Goal: Contribute content

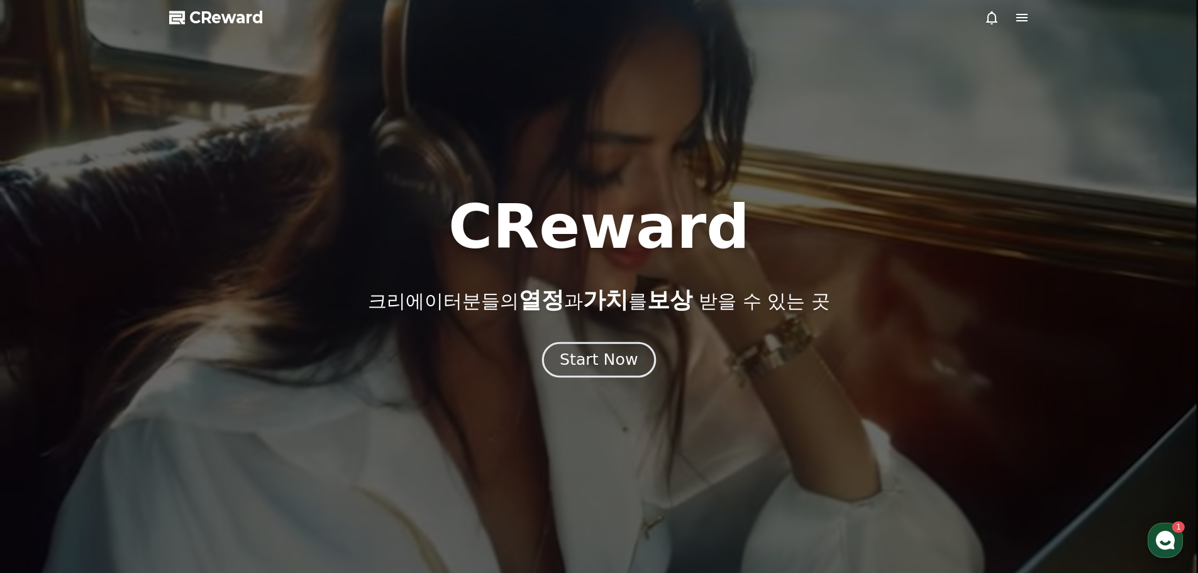
click at [600, 373] on button "Start Now" at bounding box center [599, 359] width 114 height 36
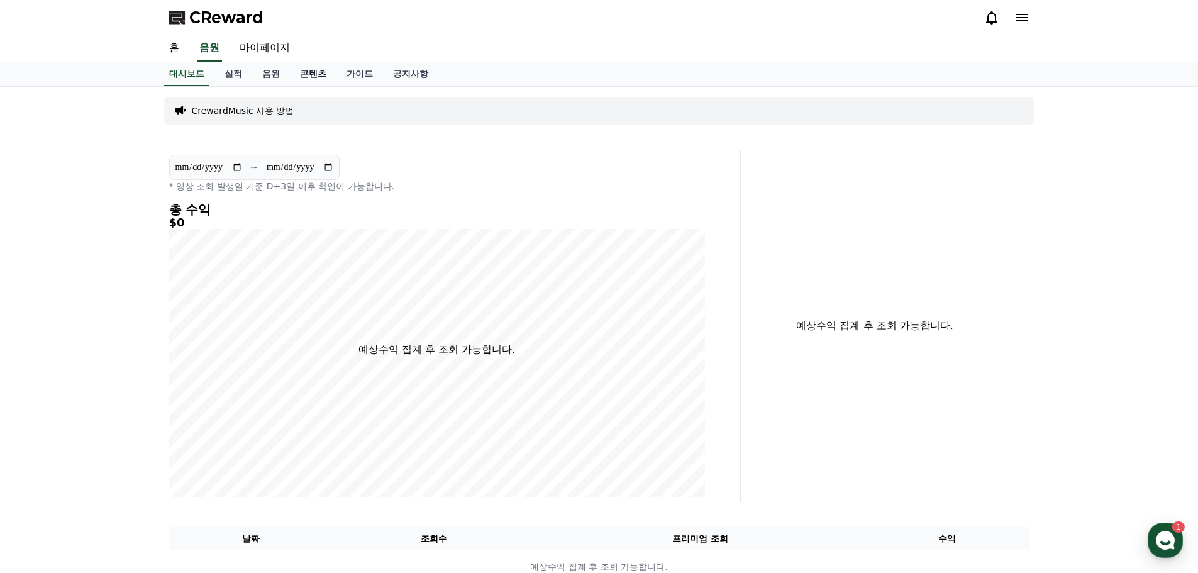
click at [306, 75] on link "콘텐츠" at bounding box center [313, 74] width 47 height 24
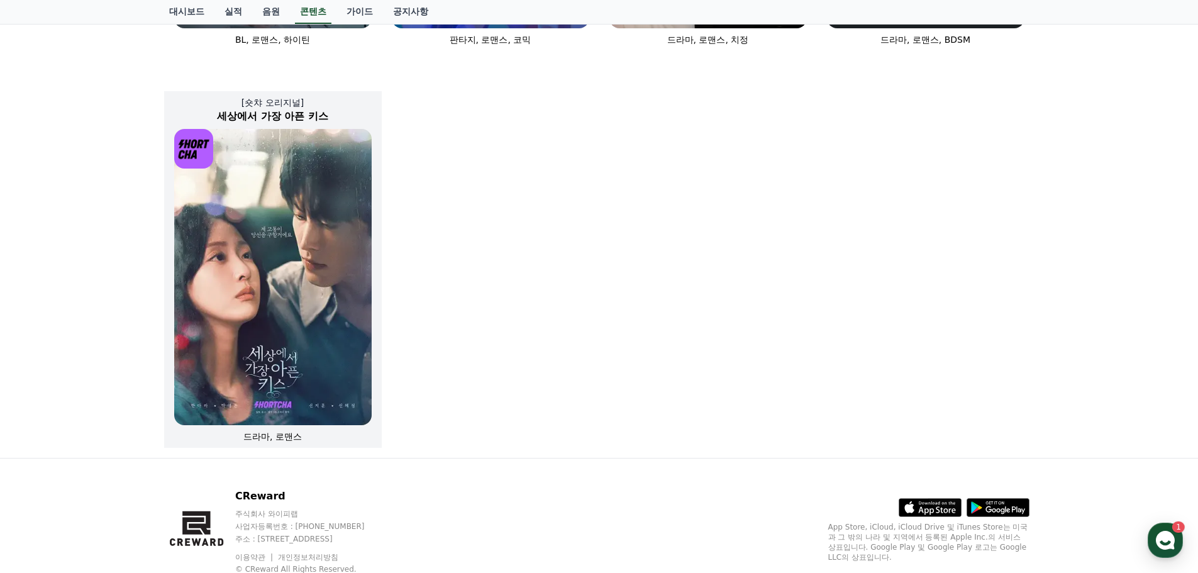
scroll to position [856, 0]
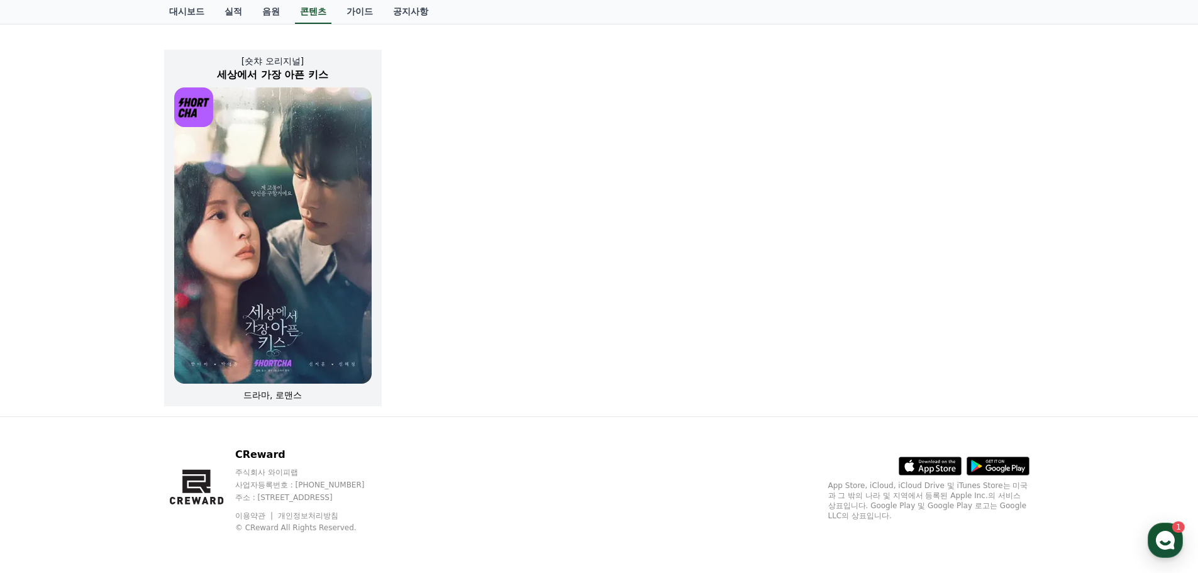
click at [267, 397] on span "드라마, 로맨스" at bounding box center [272, 395] width 58 height 10
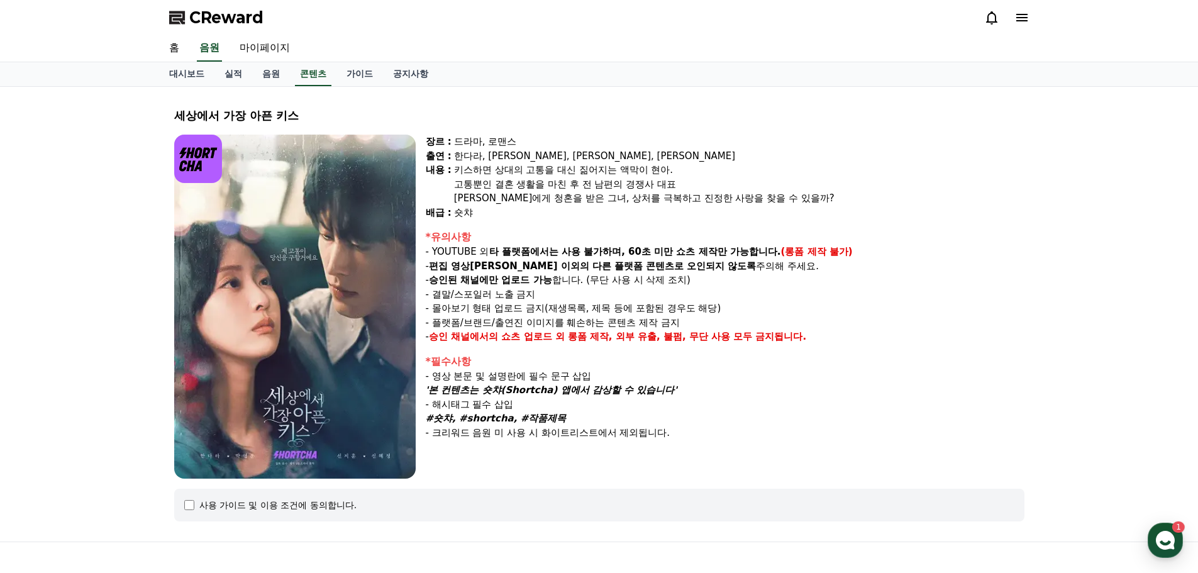
drag, startPoint x: 431, startPoint y: 379, endPoint x: 670, endPoint y: 418, distance: 242.7
click at [670, 418] on div "*필수사항 - 영상 본문 및 설명란에 필수 문구 삽입 '본 컨텐츠는 숏챠(Shortcha) 앱에서 감상할 수 있습니다' - 해시태그 필수 삽입…" at bounding box center [725, 397] width 598 height 86
copy div "영상 본문 및 설명란에 필수 문구 삽입 '본 컨텐츠는 숏챠(Shortcha) 앱에서 감상할 수 있습니다' - 해시태그 필수 삽입 #숏챠, #s…"
click at [312, 79] on link "콘텐츠" at bounding box center [313, 74] width 36 height 24
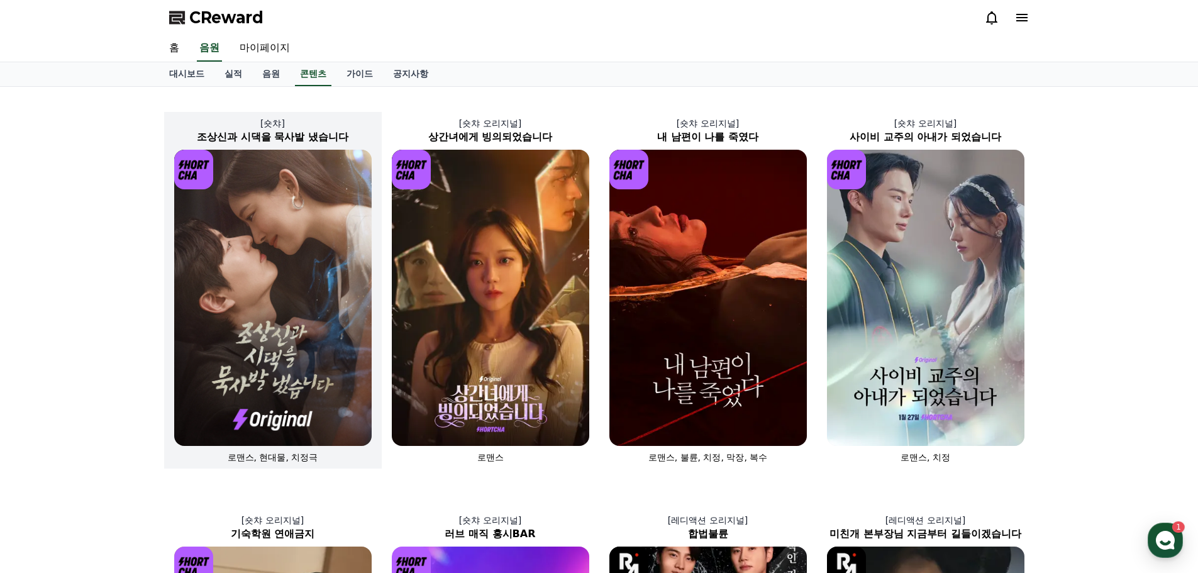
click at [227, 362] on img at bounding box center [272, 298] width 197 height 296
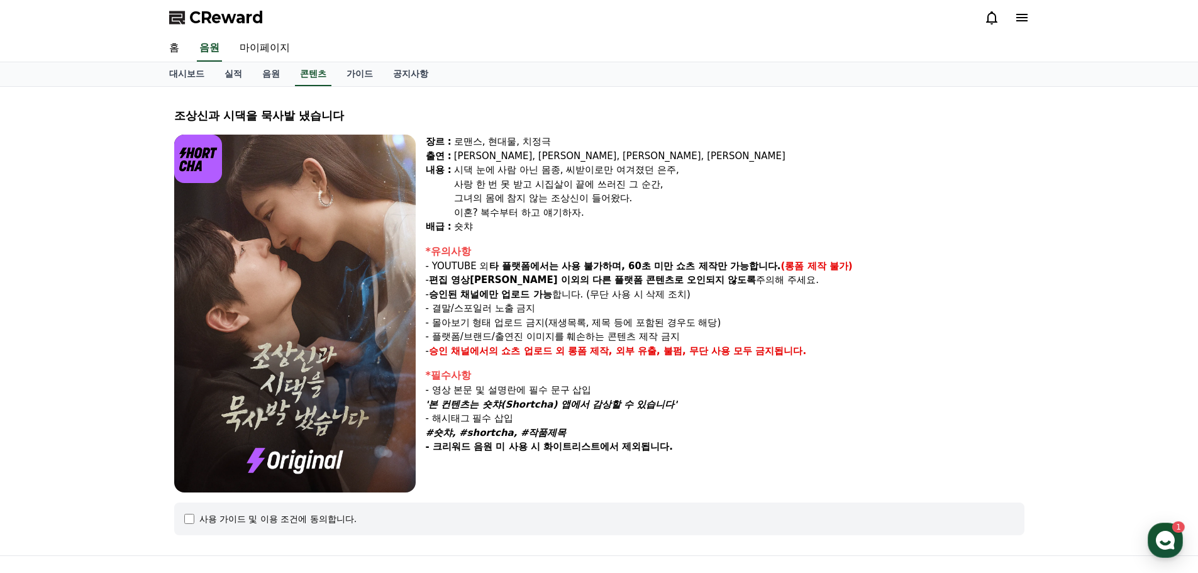
select select
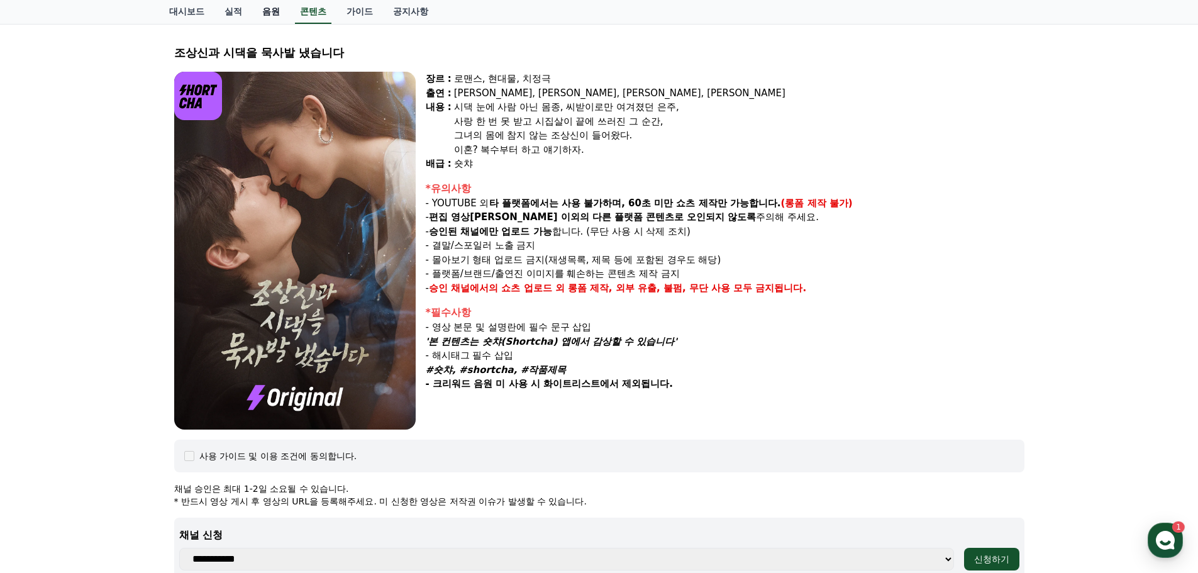
click at [272, 9] on link "음원" at bounding box center [271, 12] width 38 height 24
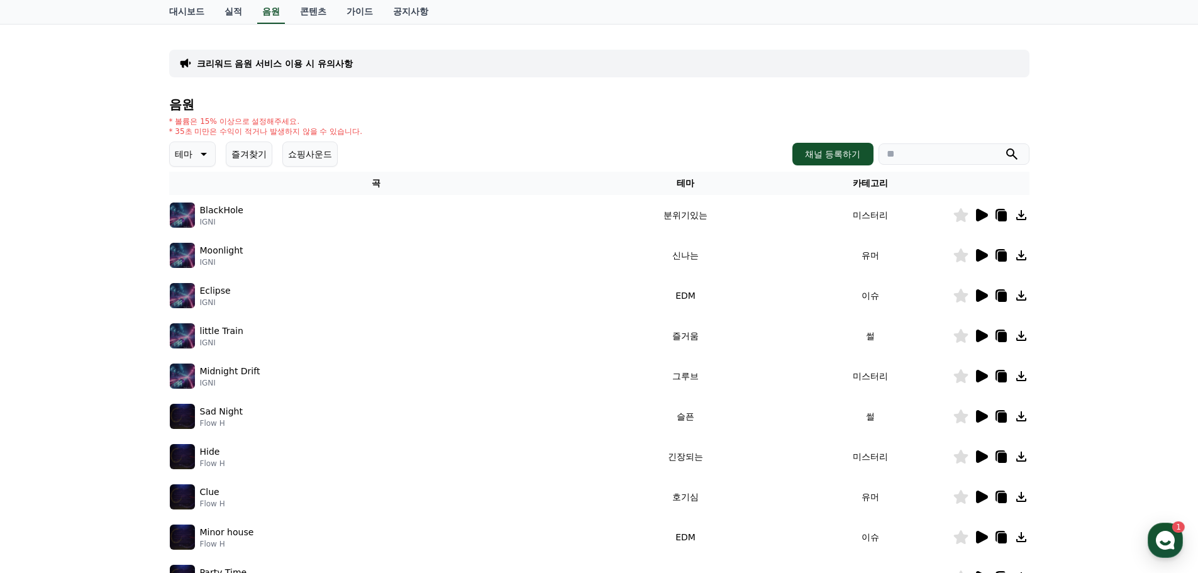
scroll to position [63, 0]
click at [981, 212] on icon at bounding box center [982, 214] width 12 height 13
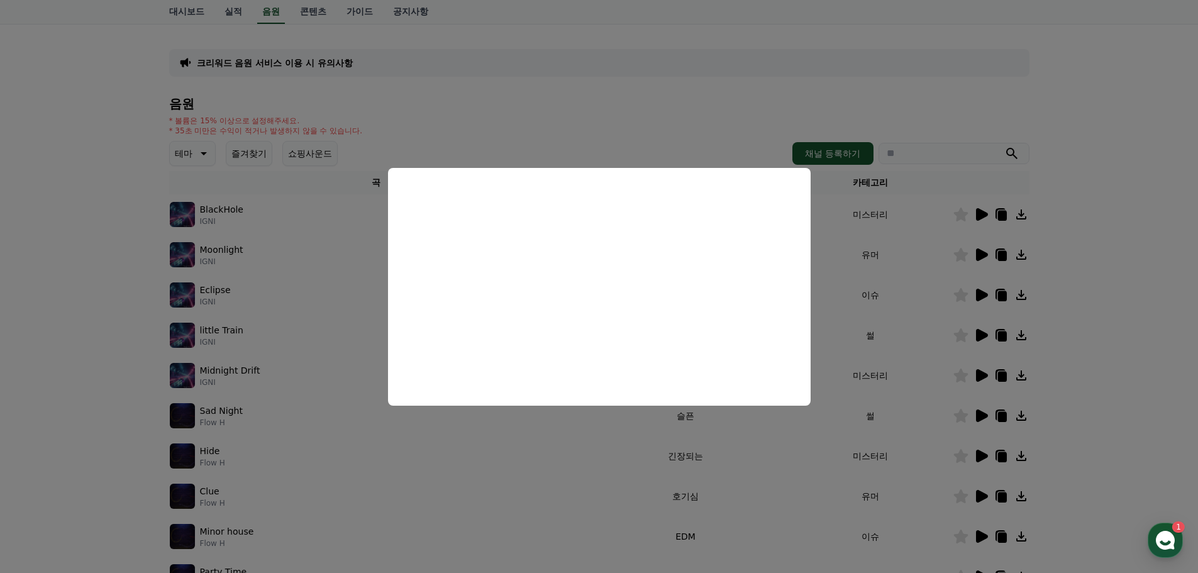
click at [983, 255] on button "close modal" at bounding box center [599, 286] width 1198 height 573
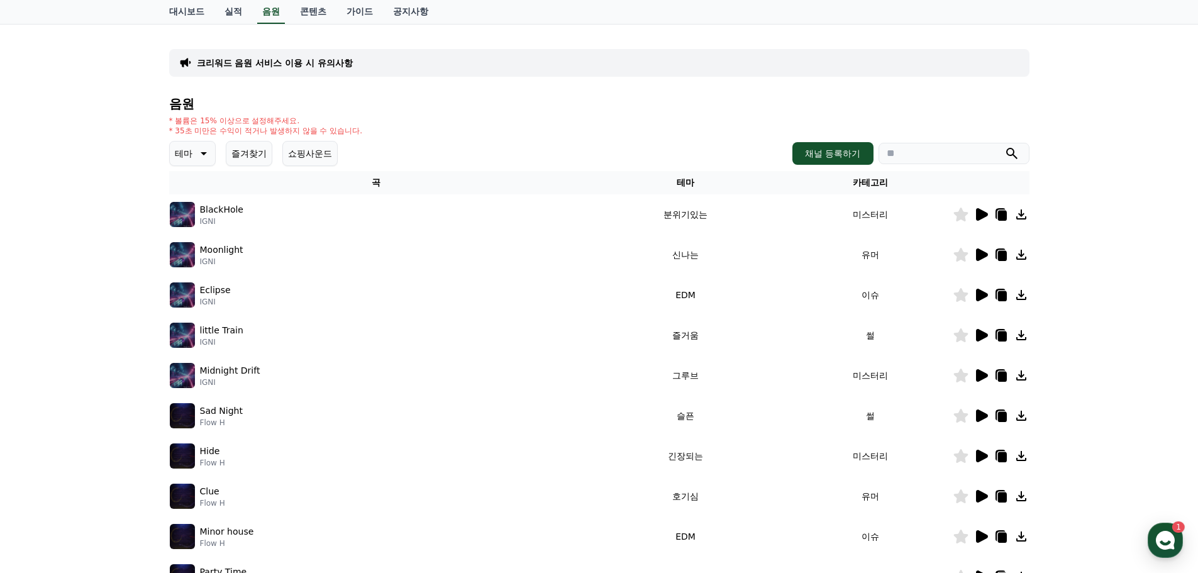
click at [982, 255] on icon at bounding box center [982, 254] width 12 height 13
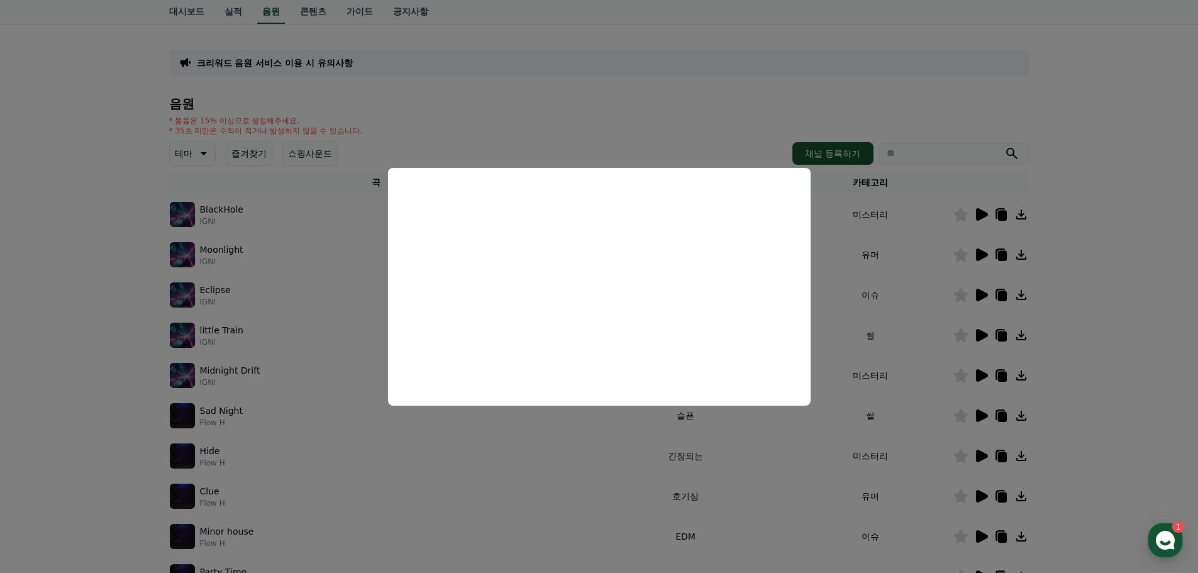
click at [979, 255] on button "close modal" at bounding box center [599, 286] width 1198 height 573
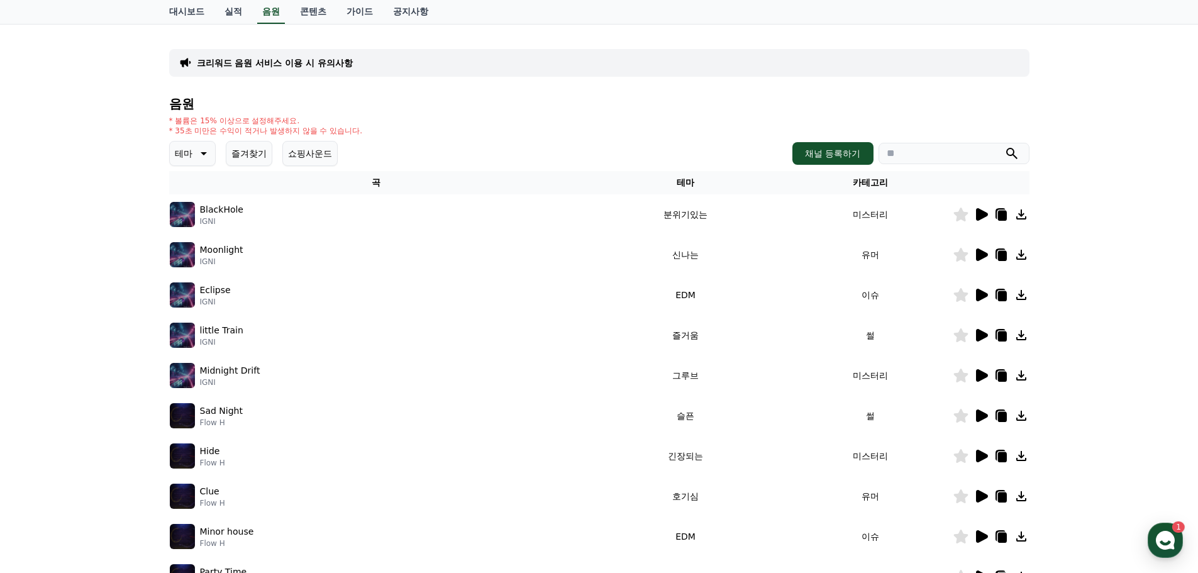
click at [979, 255] on icon at bounding box center [982, 254] width 12 height 13
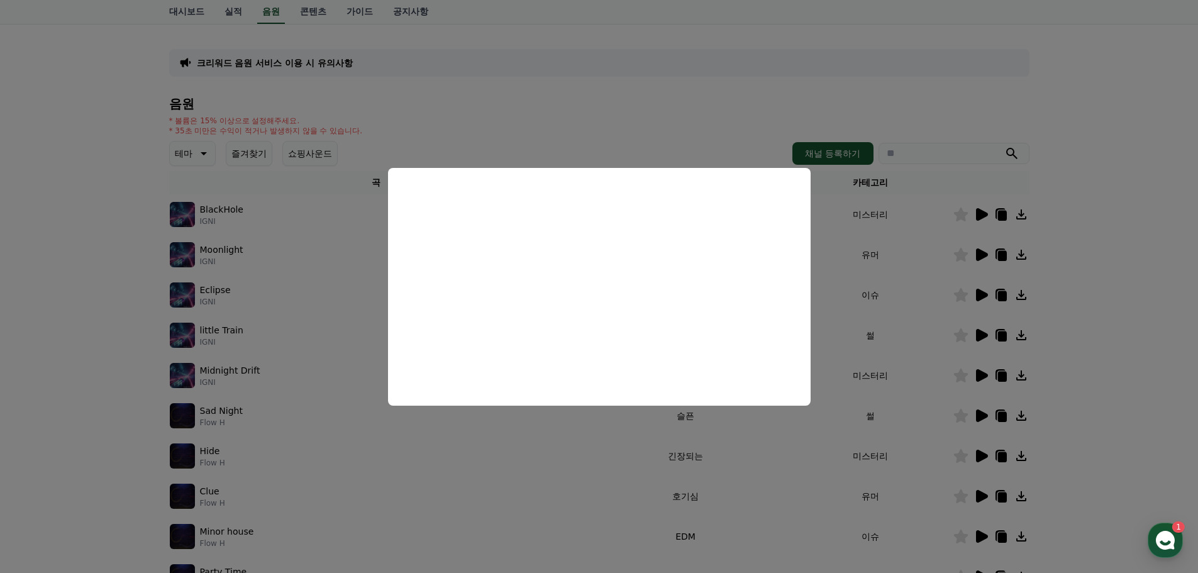
click at [715, 136] on button "close modal" at bounding box center [599, 286] width 1198 height 573
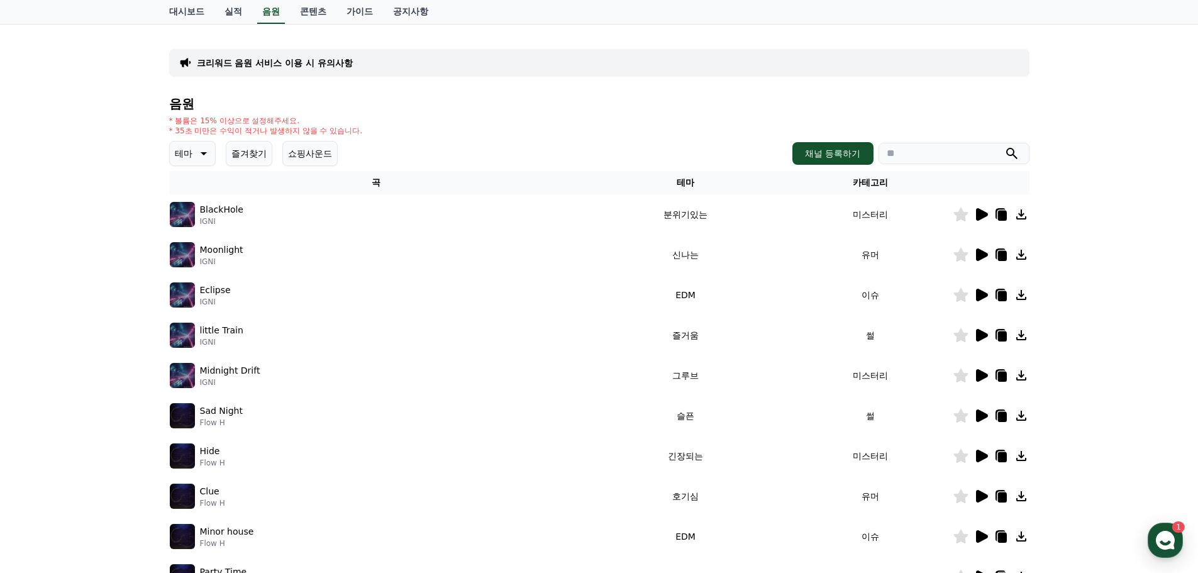
click at [981, 297] on icon at bounding box center [982, 295] width 12 height 13
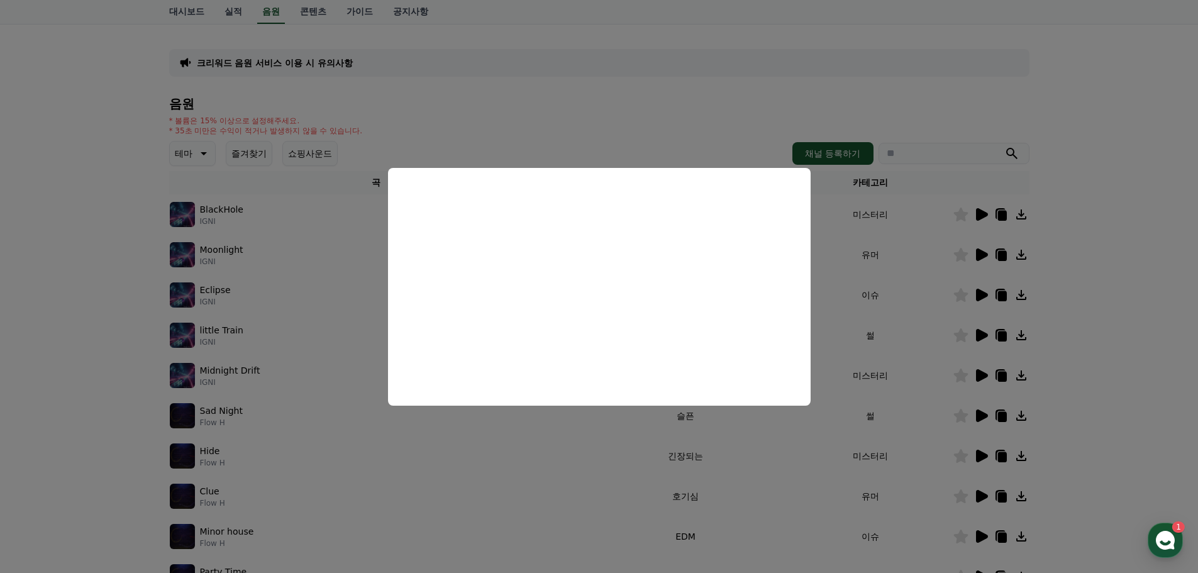
click at [690, 131] on button "close modal" at bounding box center [599, 286] width 1198 height 573
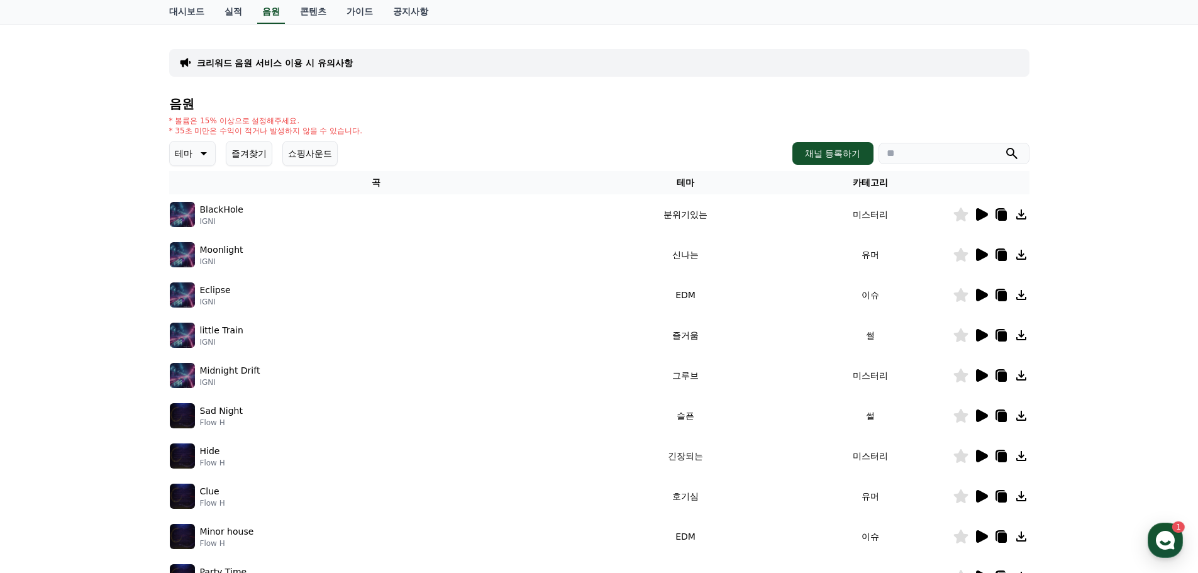
click at [980, 335] on icon at bounding box center [982, 335] width 12 height 13
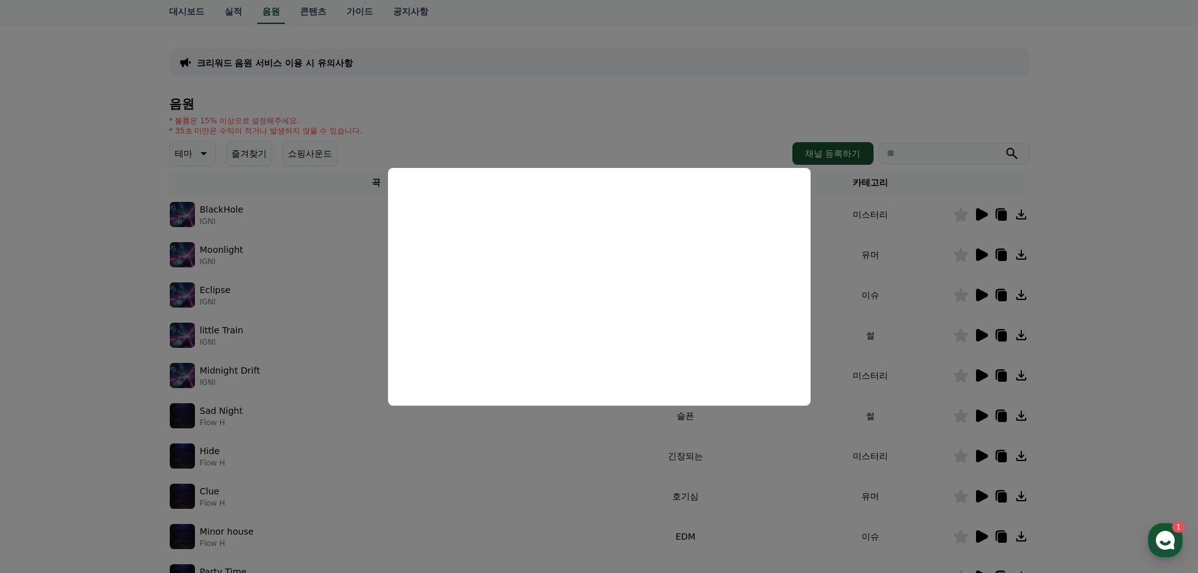
click at [975, 374] on button "close modal" at bounding box center [599, 286] width 1198 height 573
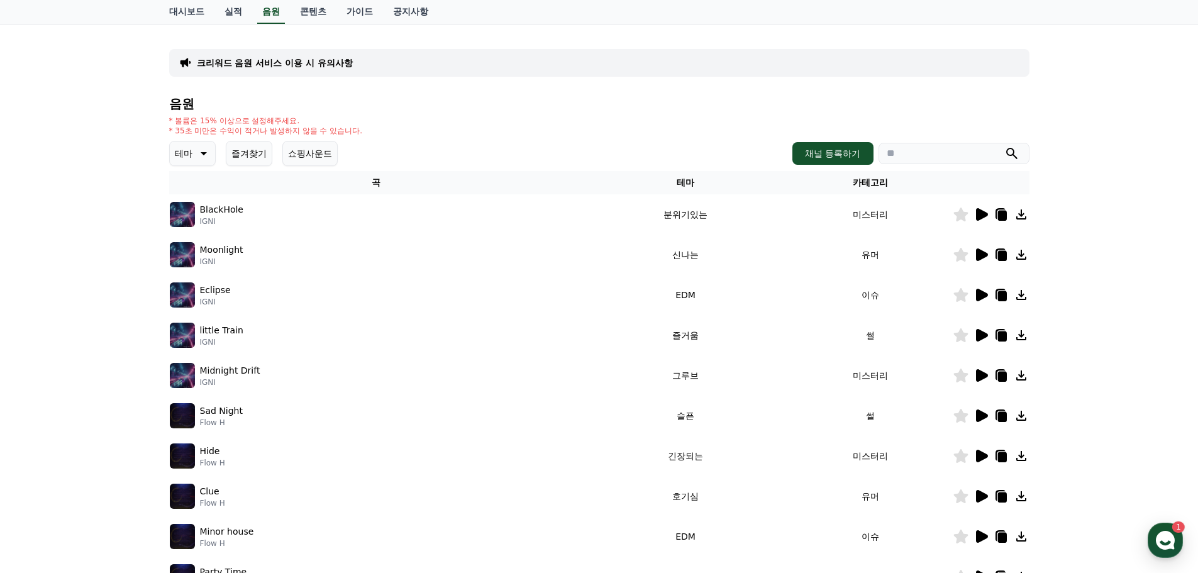
click at [976, 375] on icon at bounding box center [982, 375] width 12 height 13
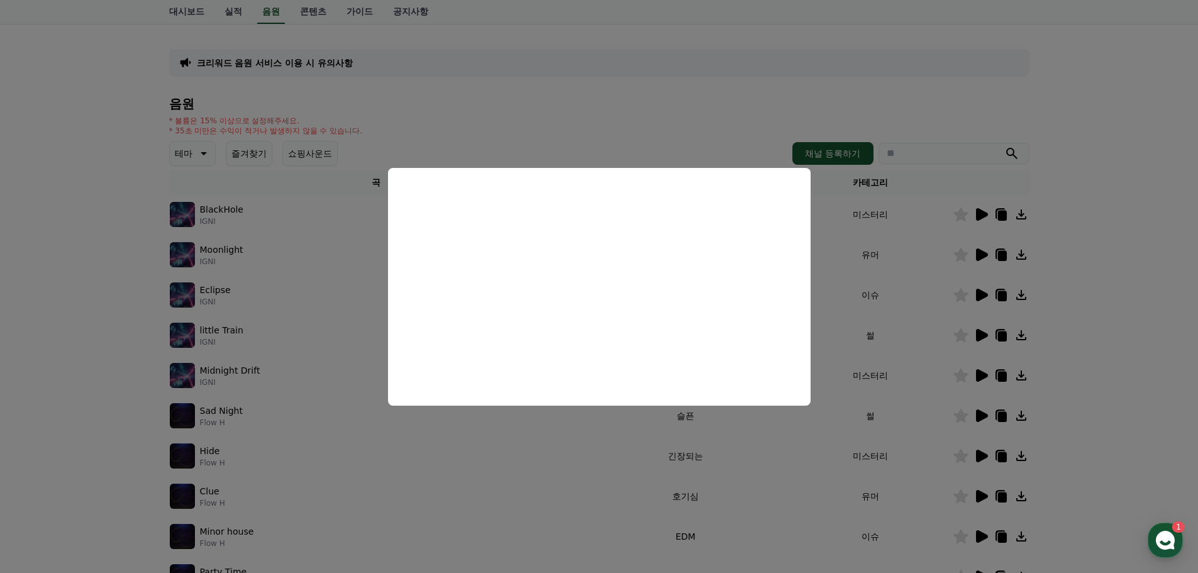
click at [673, 113] on button "close modal" at bounding box center [599, 286] width 1198 height 573
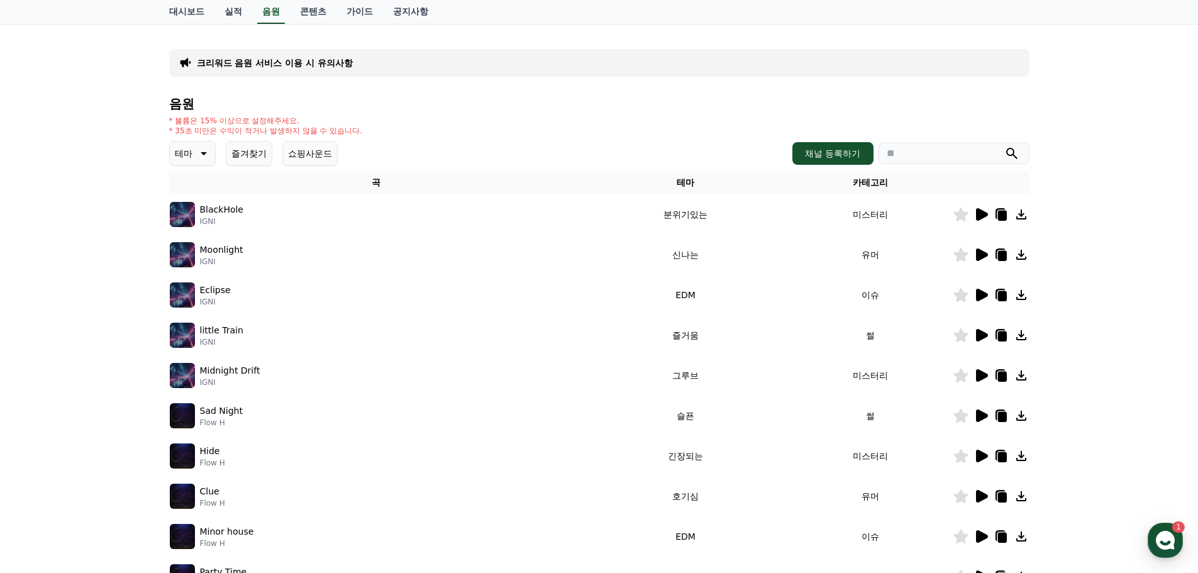
click at [178, 285] on img at bounding box center [182, 294] width 25 height 25
click at [314, 15] on link "콘텐츠" at bounding box center [313, 12] width 47 height 24
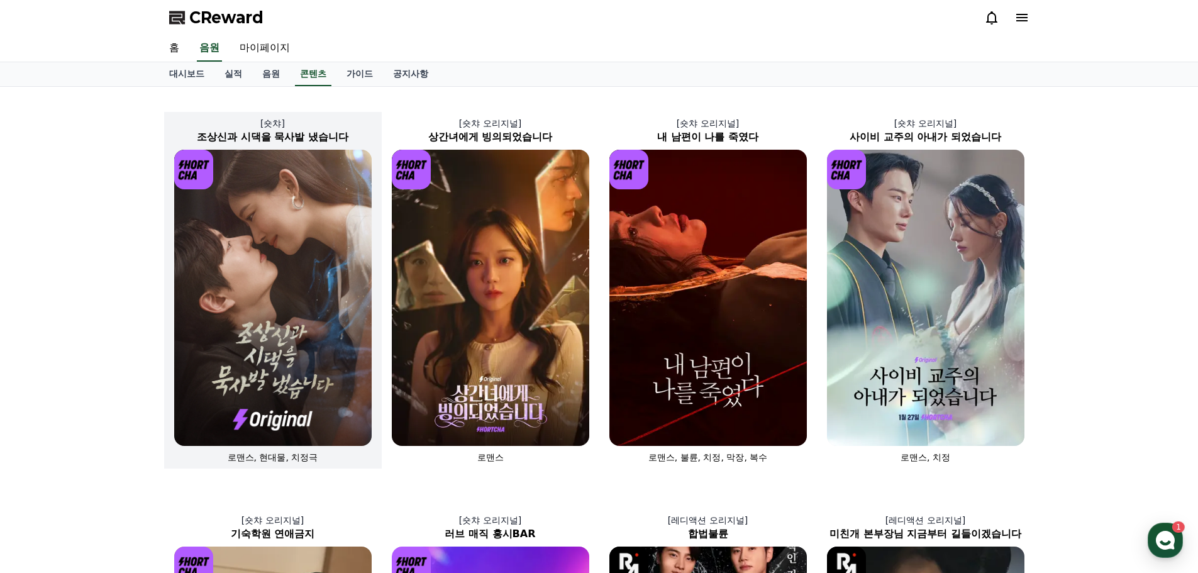
click at [282, 297] on img at bounding box center [272, 298] width 197 height 296
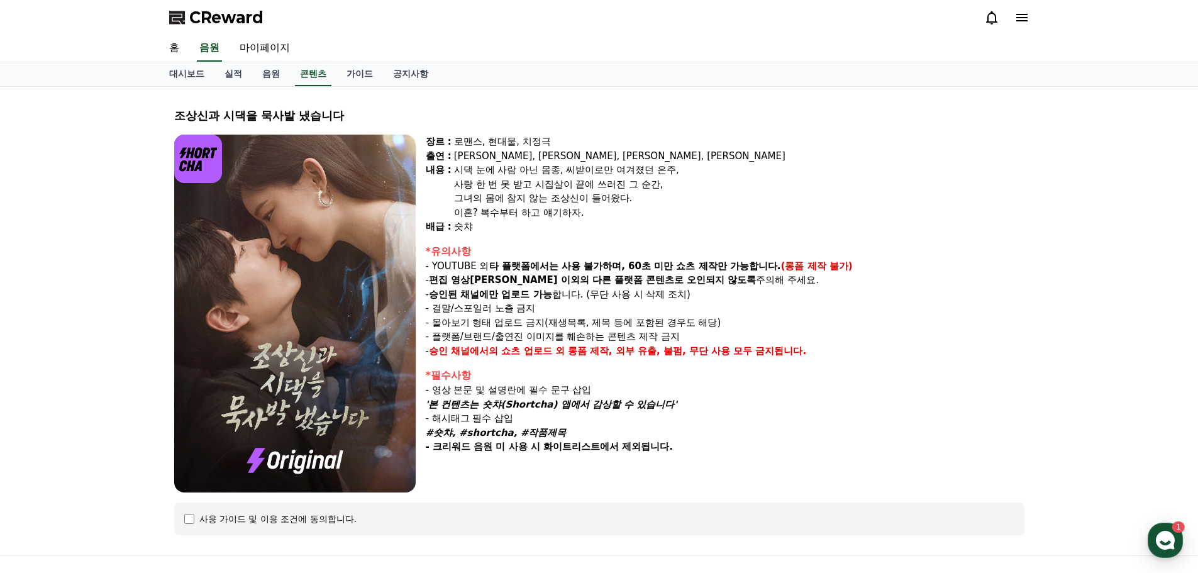
select select
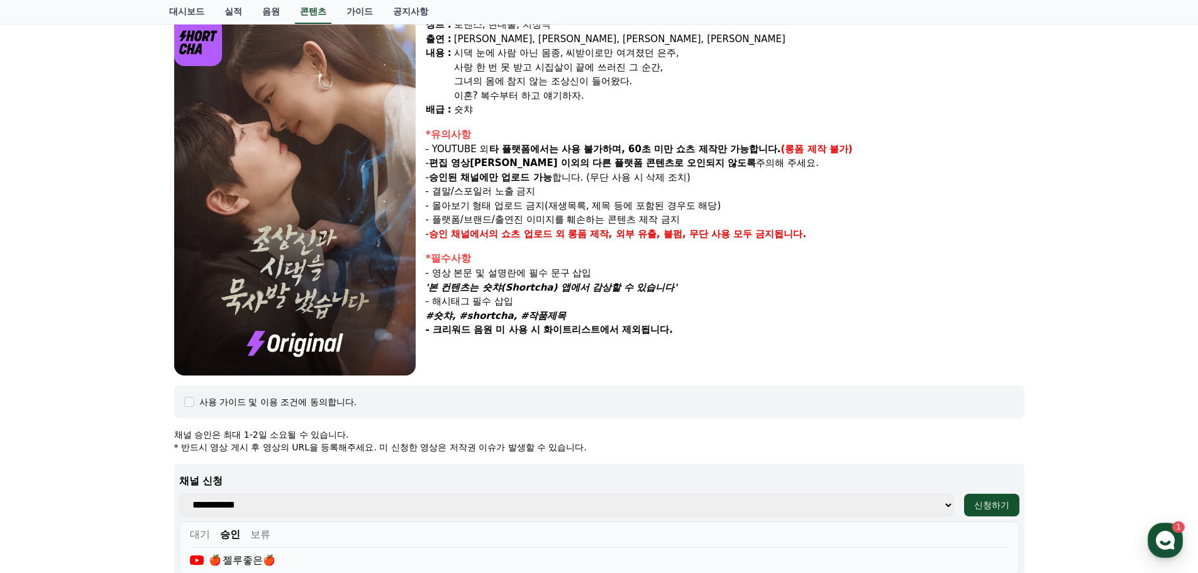
scroll to position [63, 0]
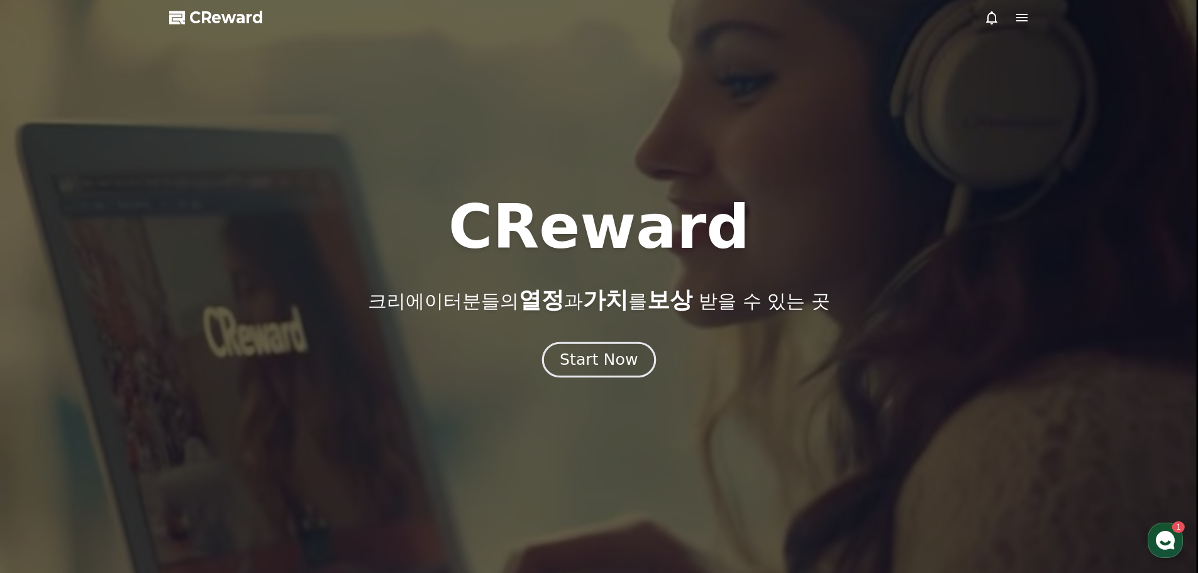
click at [604, 360] on div "Start Now" at bounding box center [598, 359] width 78 height 21
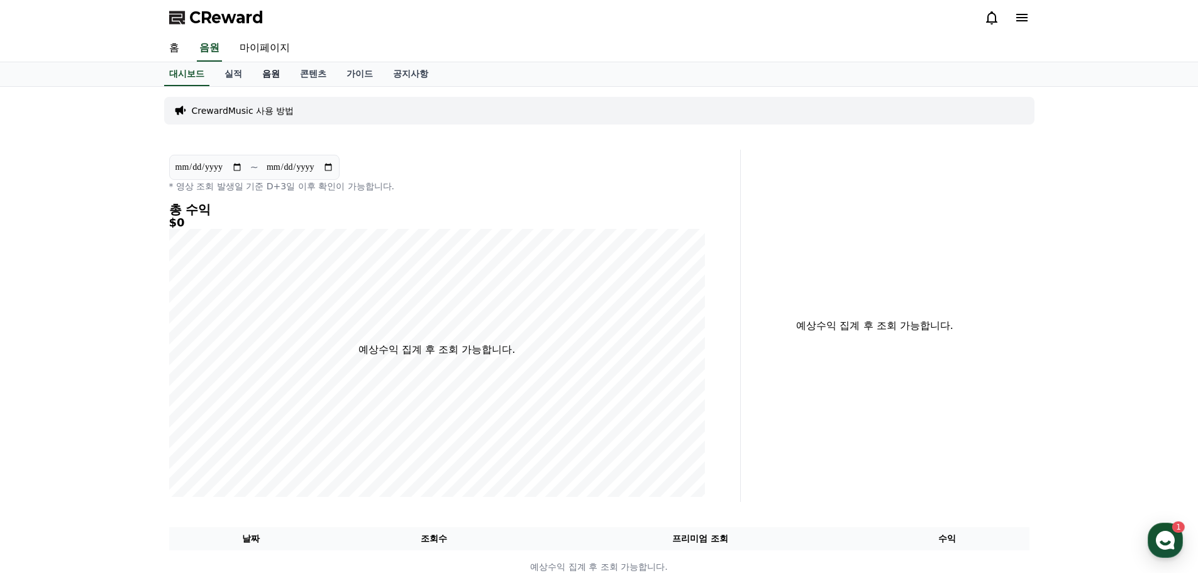
click at [268, 75] on link "음원" at bounding box center [271, 74] width 38 height 24
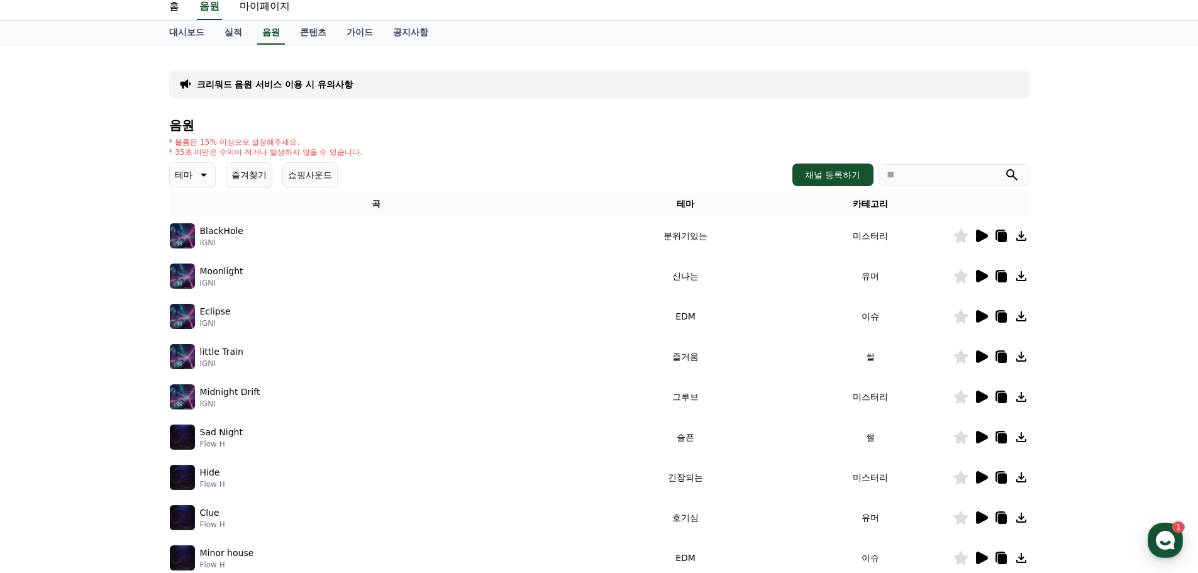
scroll to position [63, 0]
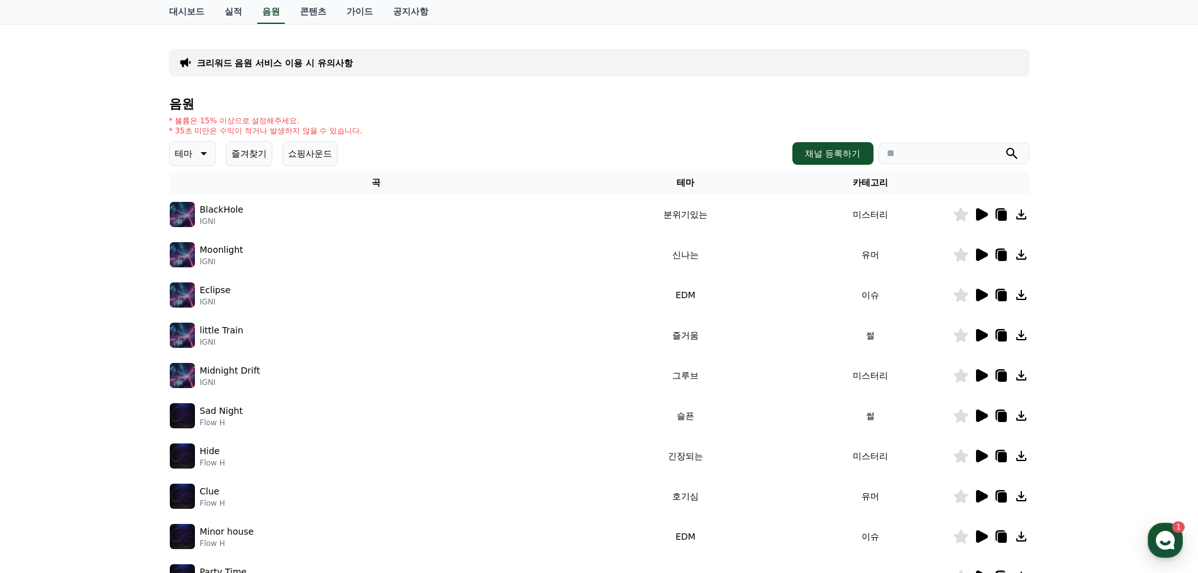
click at [284, 414] on div "Sad Night Flow H" at bounding box center [376, 415] width 413 height 25
click at [225, 413] on p "Sad Night" at bounding box center [221, 410] width 43 height 13
drag, startPoint x: 227, startPoint y: 417, endPoint x: 135, endPoint y: 414, distance: 92.5
click at [135, 414] on div "크리워드 음원 서비스 이용 시 유의사항 음원 * 볼륨은 15% 이상으로 설정해주세요. * 35초 미만은 수익이 적거나 발생하지 않을 수 있습니…" at bounding box center [599, 328] width 1198 height 608
drag, startPoint x: 262, startPoint y: 412, endPoint x: 206, endPoint y: 426, distance: 57.0
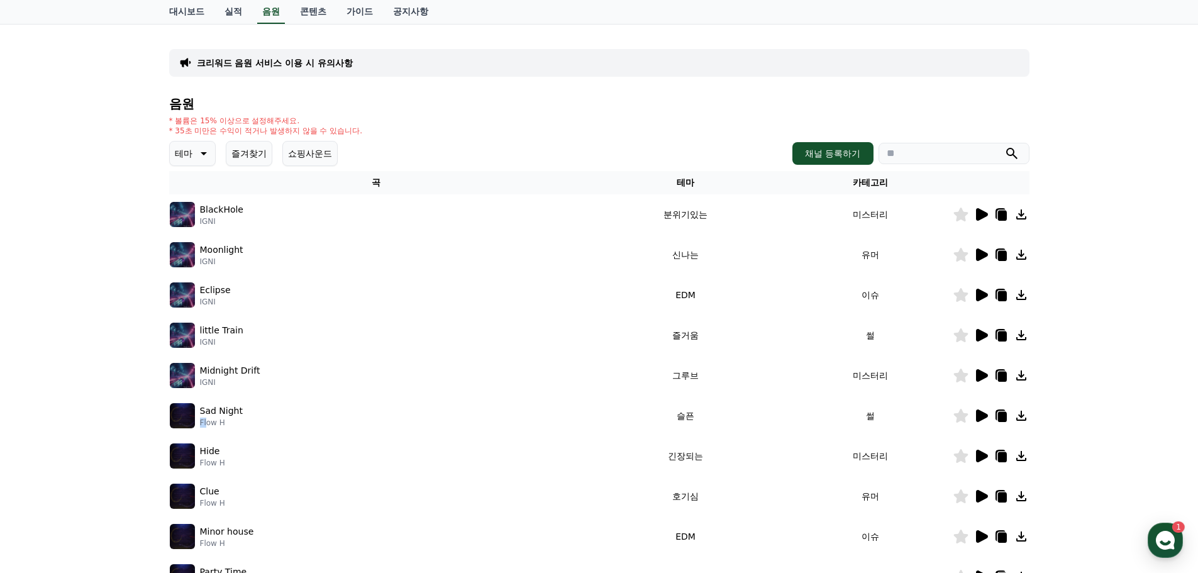
click at [206, 426] on div "Sad Night Flow H" at bounding box center [376, 415] width 413 height 25
drag, startPoint x: 200, startPoint y: 412, endPoint x: 240, endPoint y: 427, distance: 43.0
click at [240, 427] on div "Sad Night Flow H" at bounding box center [376, 415] width 413 height 25
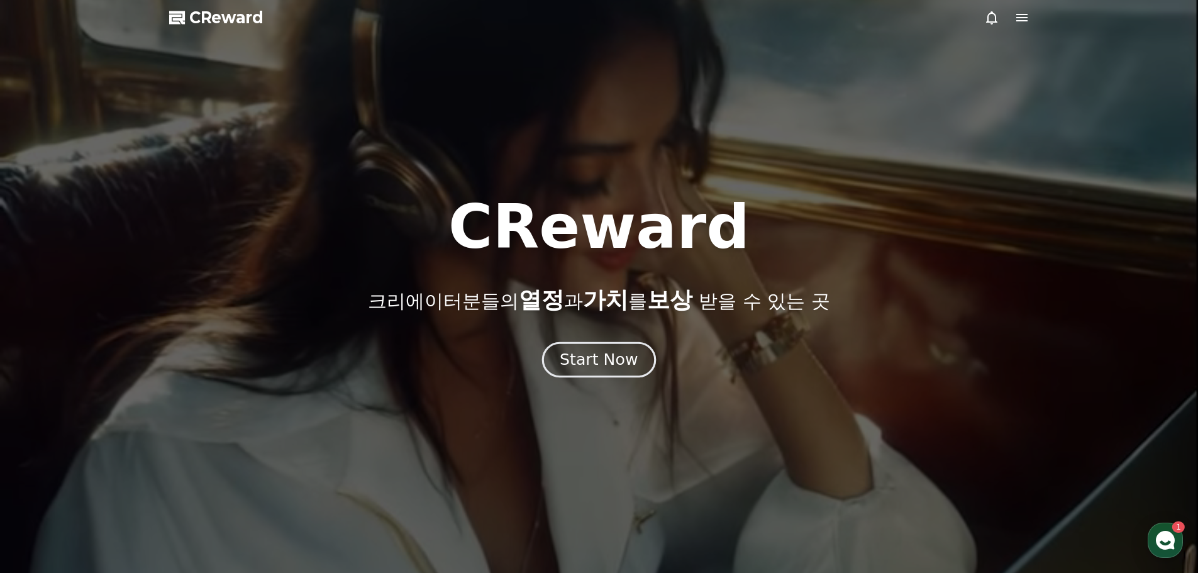
click at [597, 363] on div "Start Now" at bounding box center [598, 359] width 78 height 21
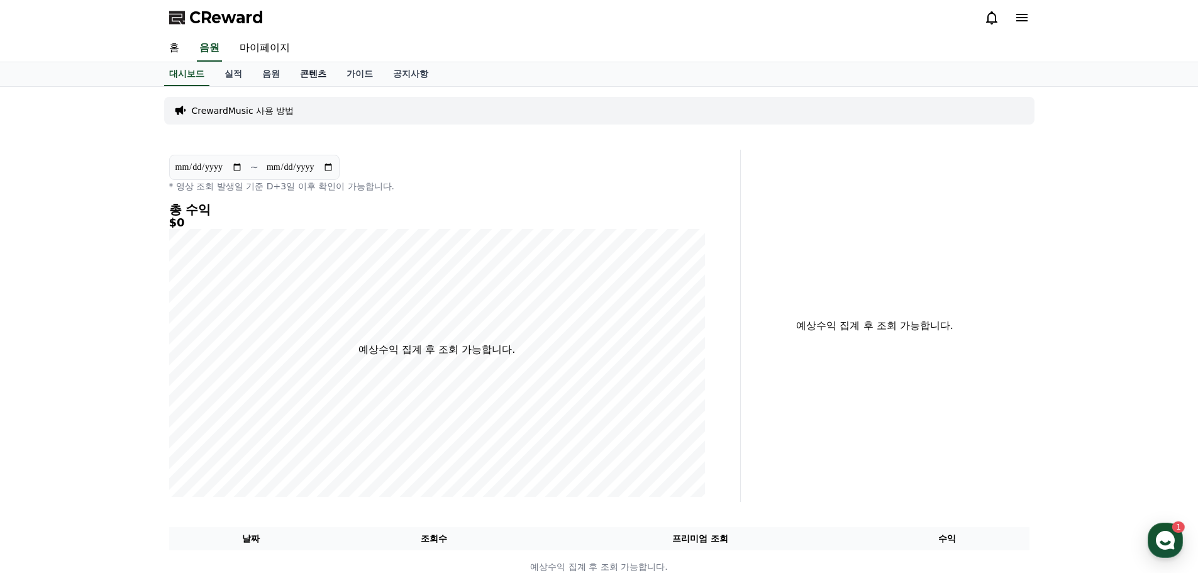
click at [303, 75] on link "콘텐츠" at bounding box center [313, 74] width 47 height 24
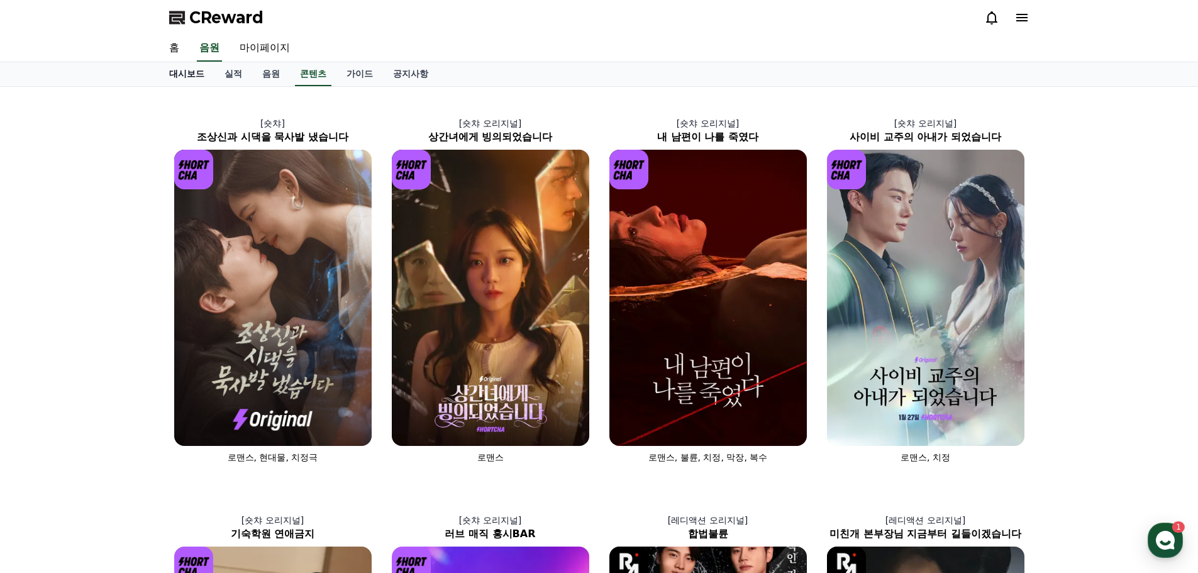
click at [177, 76] on link "대시보드" at bounding box center [186, 74] width 55 height 24
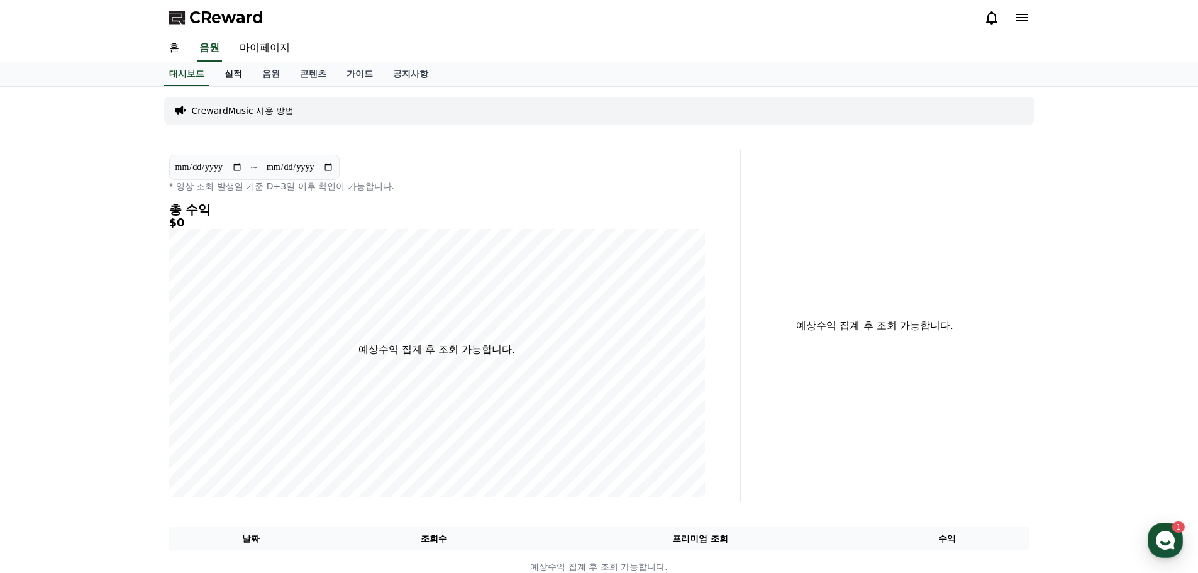
click at [233, 79] on link "실적" at bounding box center [233, 74] width 38 height 24
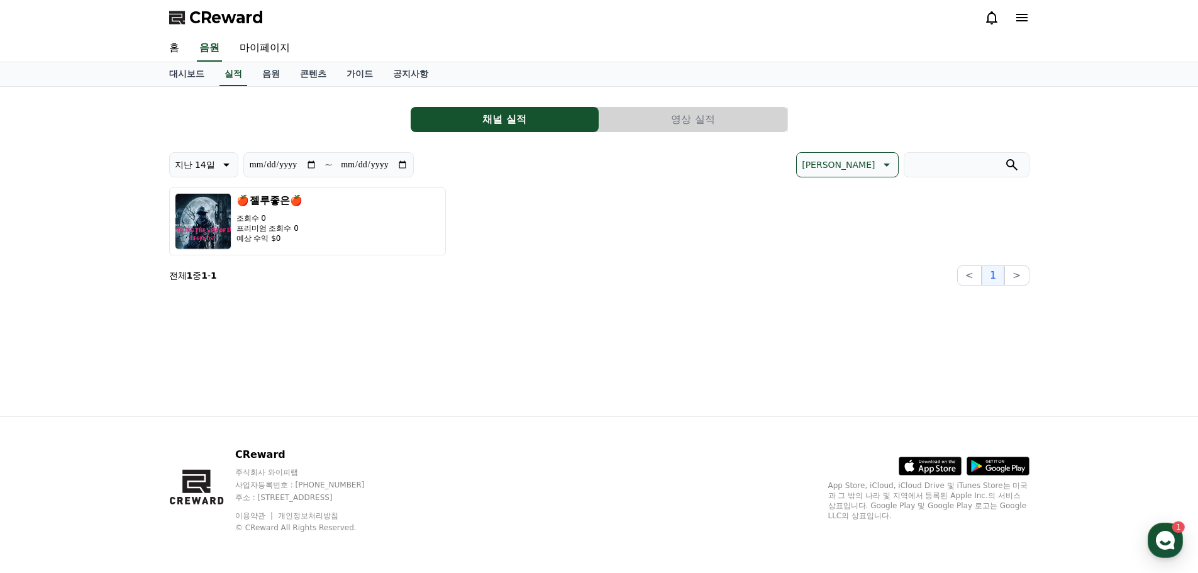
click at [686, 123] on button "영상 실적" at bounding box center [693, 119] width 188 height 25
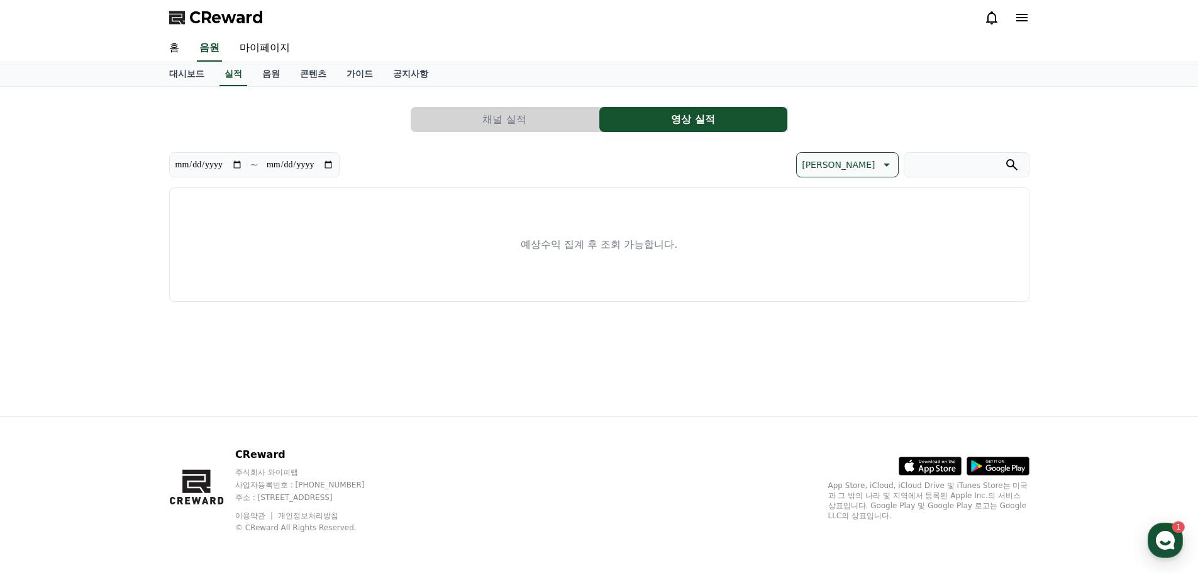
click at [640, 243] on p "예상수익 집계 후 조회 가능합니다." at bounding box center [599, 244] width 157 height 15
click at [355, 74] on link "가이드" at bounding box center [359, 74] width 47 height 24
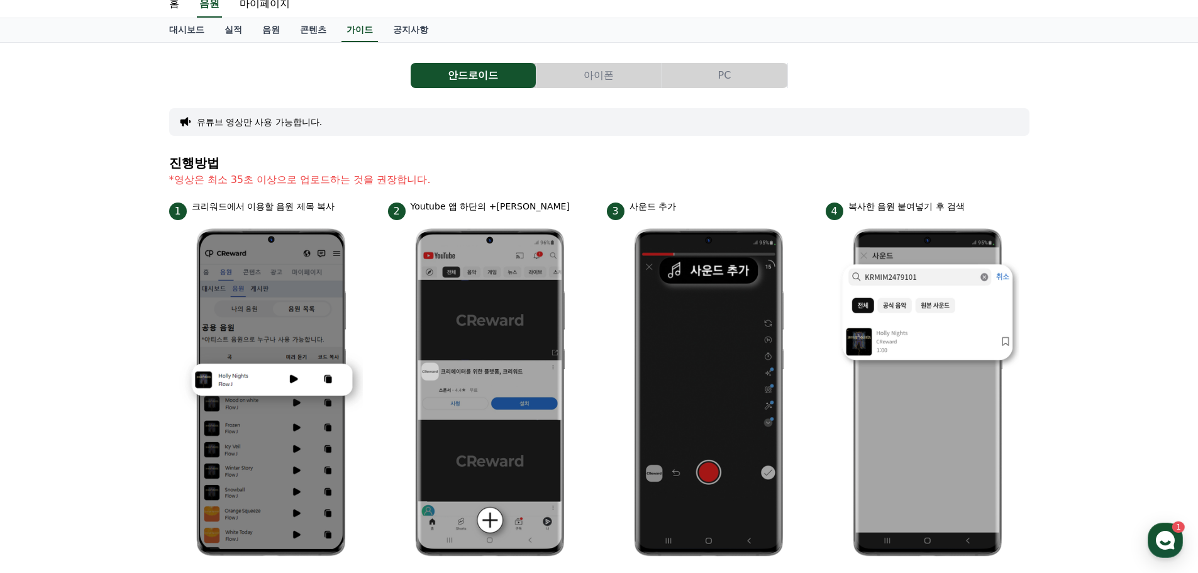
scroll to position [24, 0]
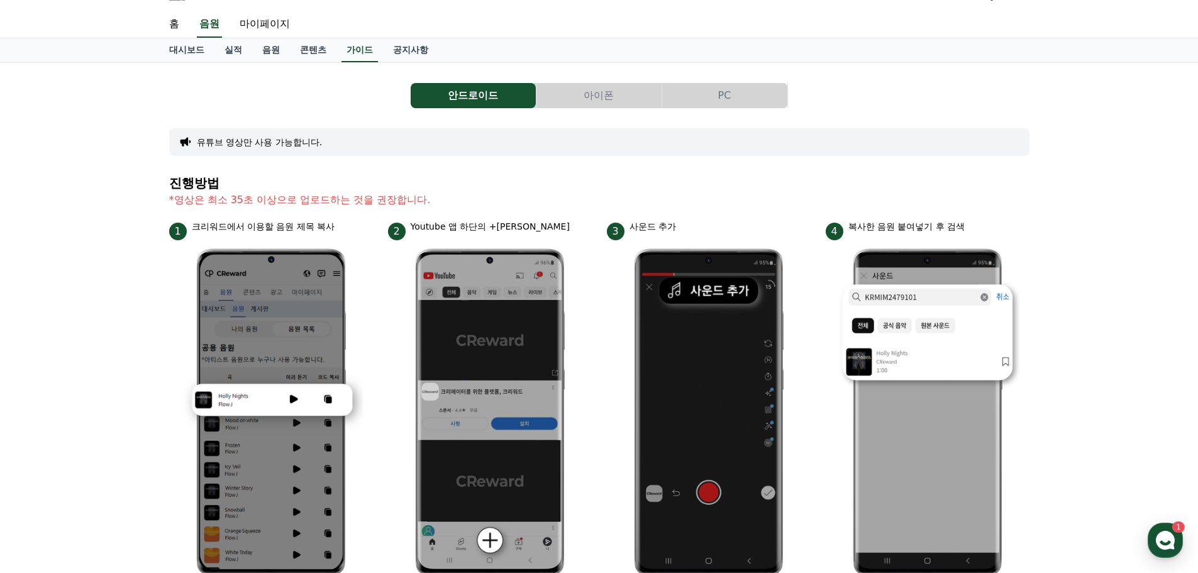
click at [257, 144] on button "유튜브 영상만 사용 가능합니다." at bounding box center [260, 142] width 126 height 13
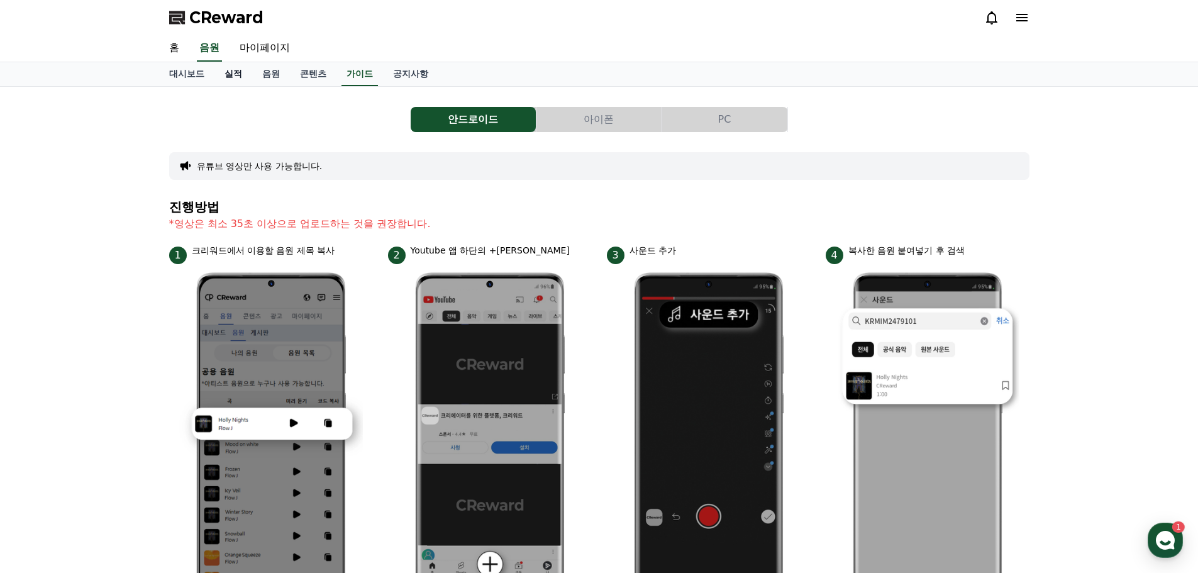
click at [232, 75] on link "실적" at bounding box center [233, 74] width 38 height 24
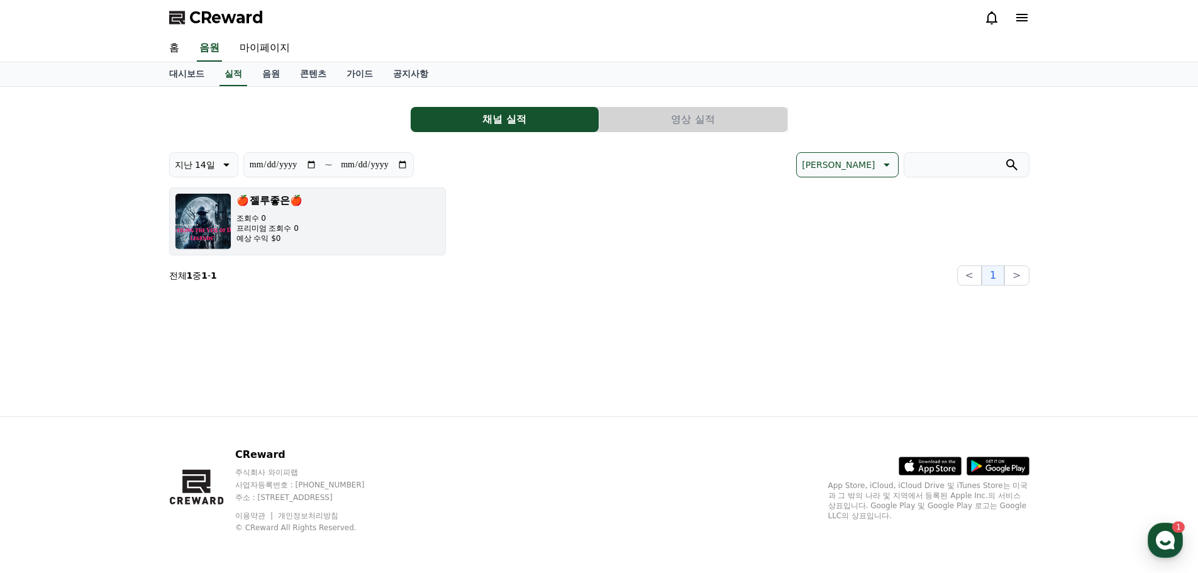
click at [385, 212] on button "🍎 젤루좋은🍎 조회수 0 프리미엄 조회수 0 예상 수익 $0" at bounding box center [307, 221] width 277 height 68
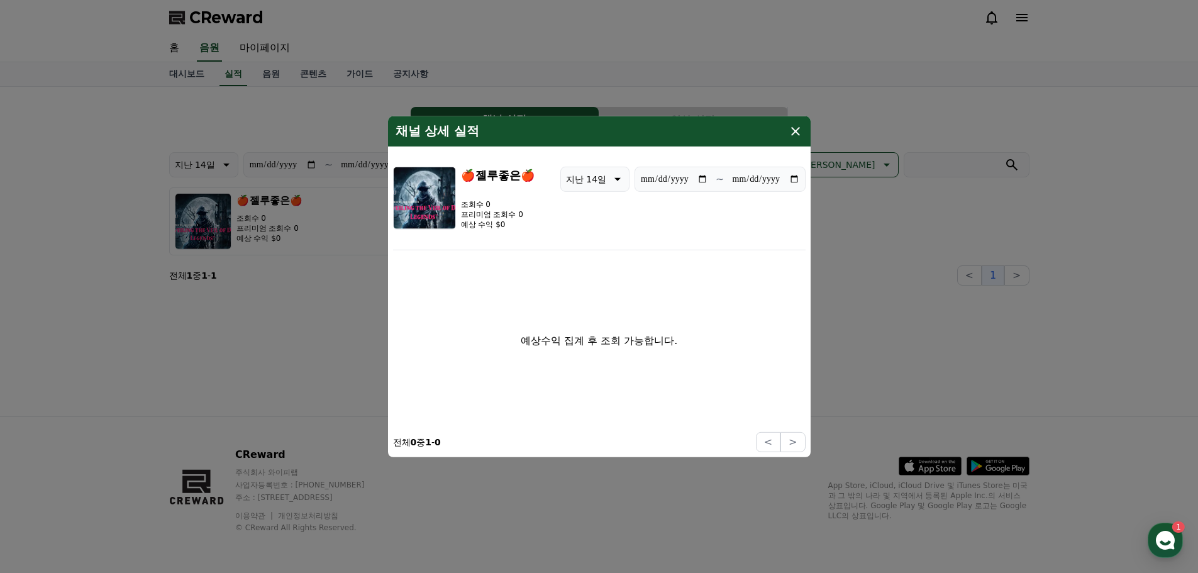
click at [437, 209] on img "modal" at bounding box center [424, 197] width 63 height 63
click at [431, 210] on img "modal" at bounding box center [424, 197] width 63 height 63
click at [795, 128] on icon "modal" at bounding box center [795, 130] width 15 height 15
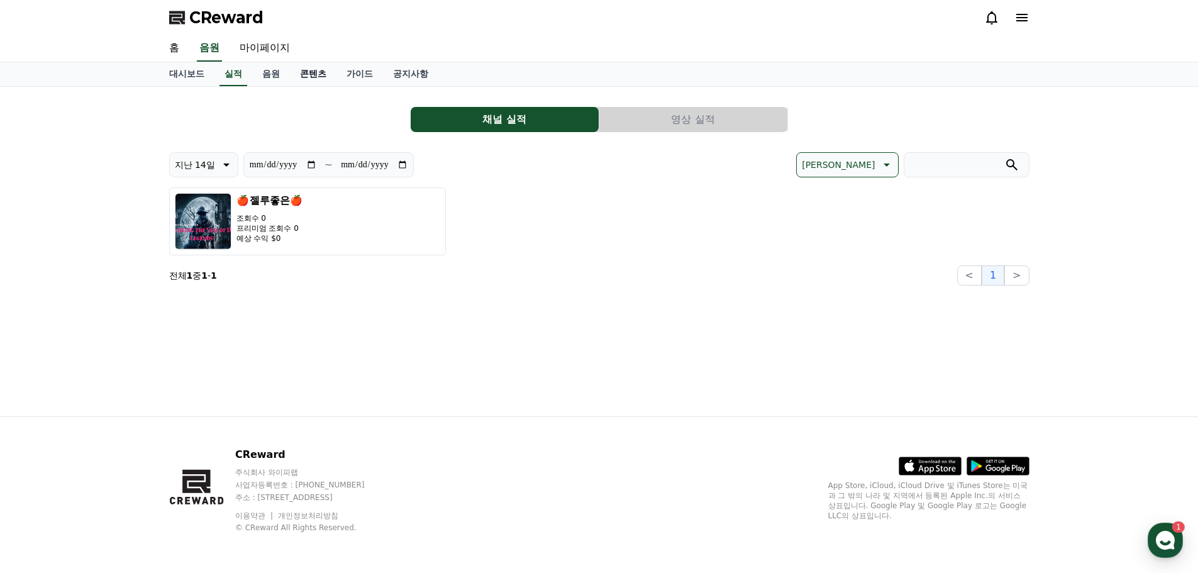
click at [319, 77] on link "콘텐츠" at bounding box center [313, 74] width 47 height 24
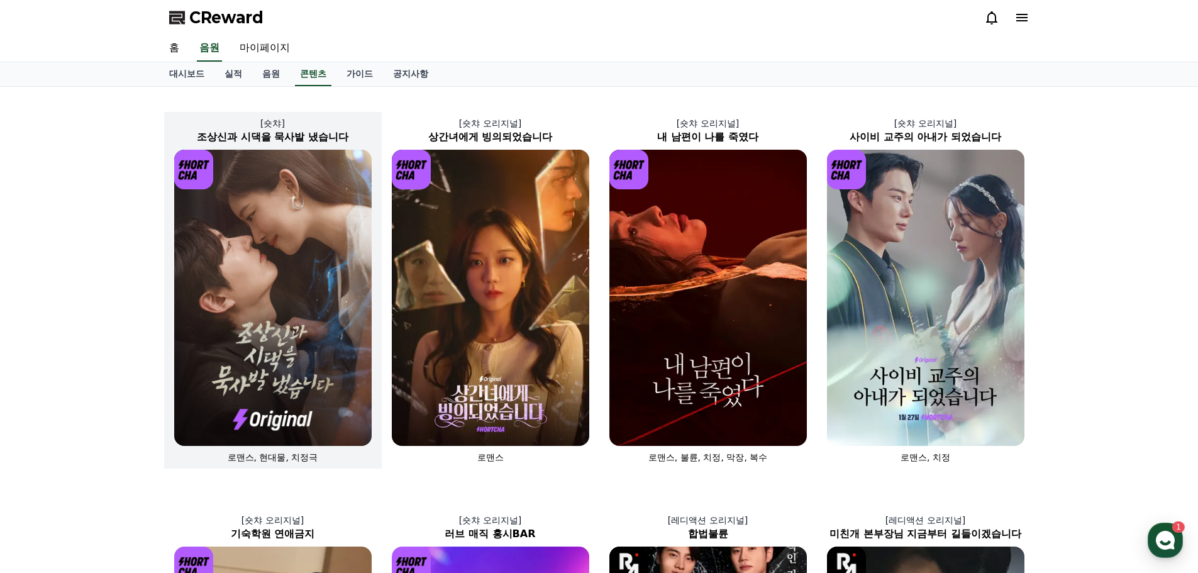
click at [266, 356] on img at bounding box center [272, 298] width 197 height 296
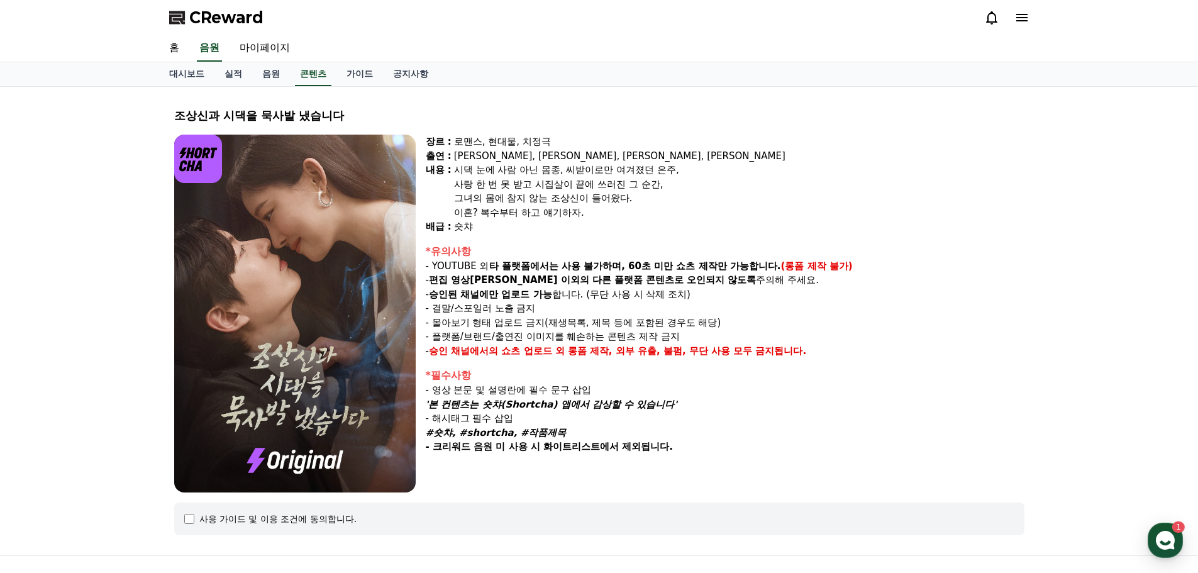
scroll to position [126, 0]
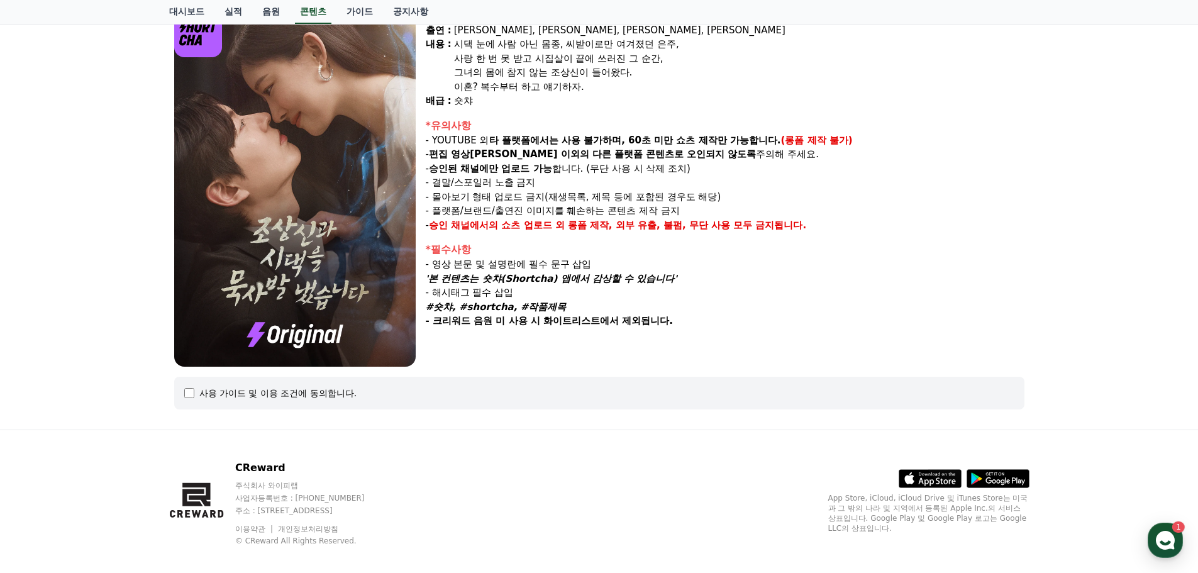
select select
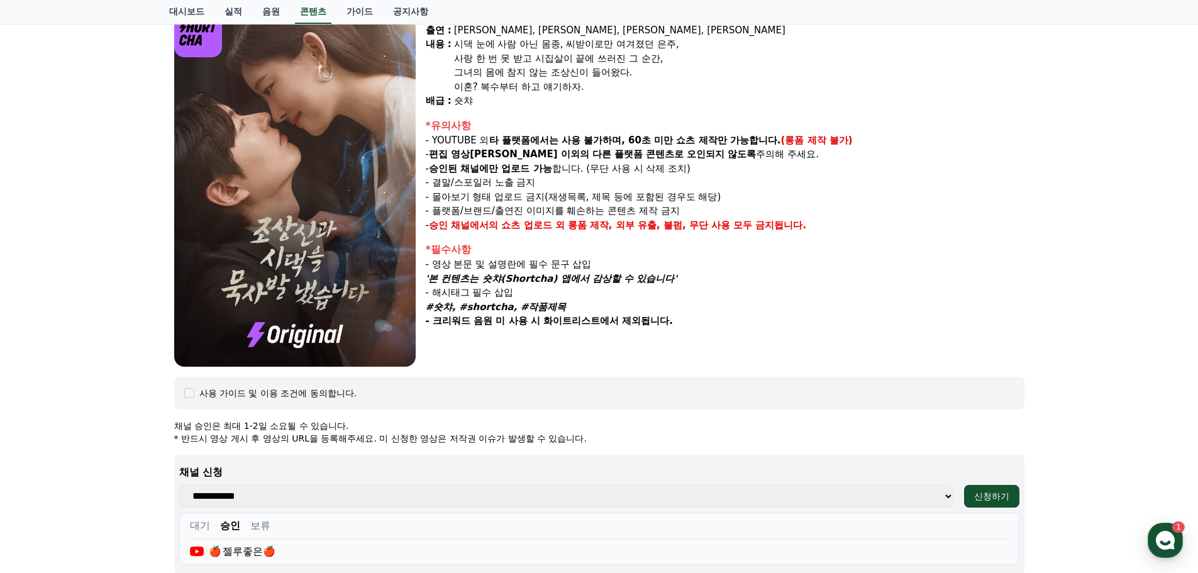
drag, startPoint x: 431, startPoint y: 276, endPoint x: 680, endPoint y: 323, distance: 254.0
click at [680, 323] on div "*필수사항 - 영상 본문 및 설명란에 필수 문구 삽입 '본 컨텐츠는 숏챠(Shortcha) 앱에서 감상할 수 있습니다' - 해시태그 필수 삽입…" at bounding box center [725, 285] width 598 height 86
copy div "'본 컨텐츠는 숏챠(Shortcha) 앱에서 감상할 수 있습니다' - 해시태그 필수 삽입 #숏챠, #shortcha, #작품제목 - 크리워드 …"
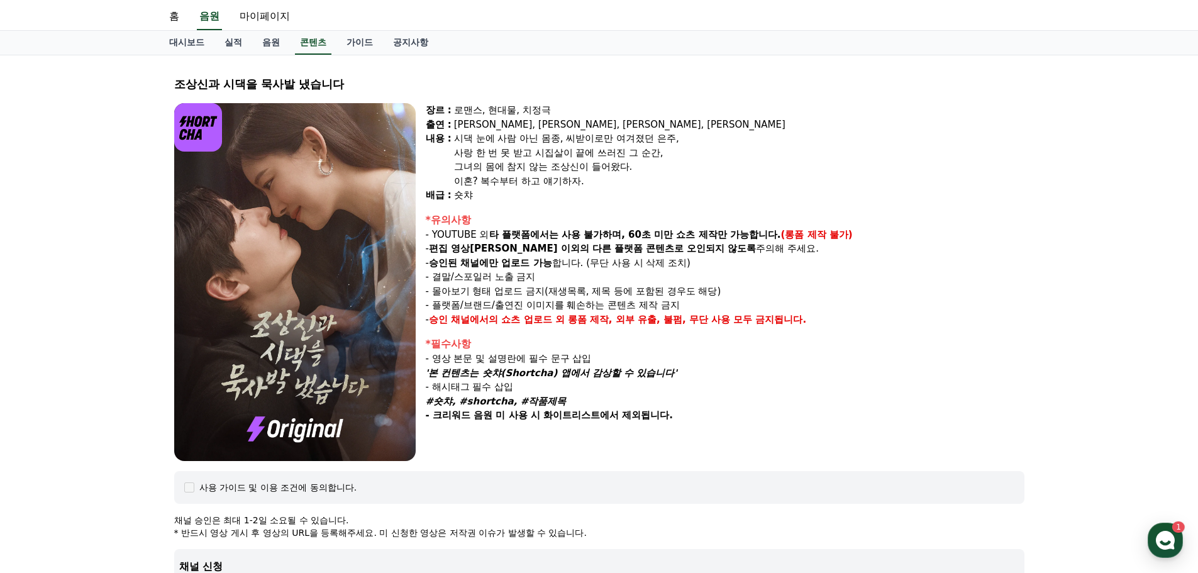
scroll to position [0, 0]
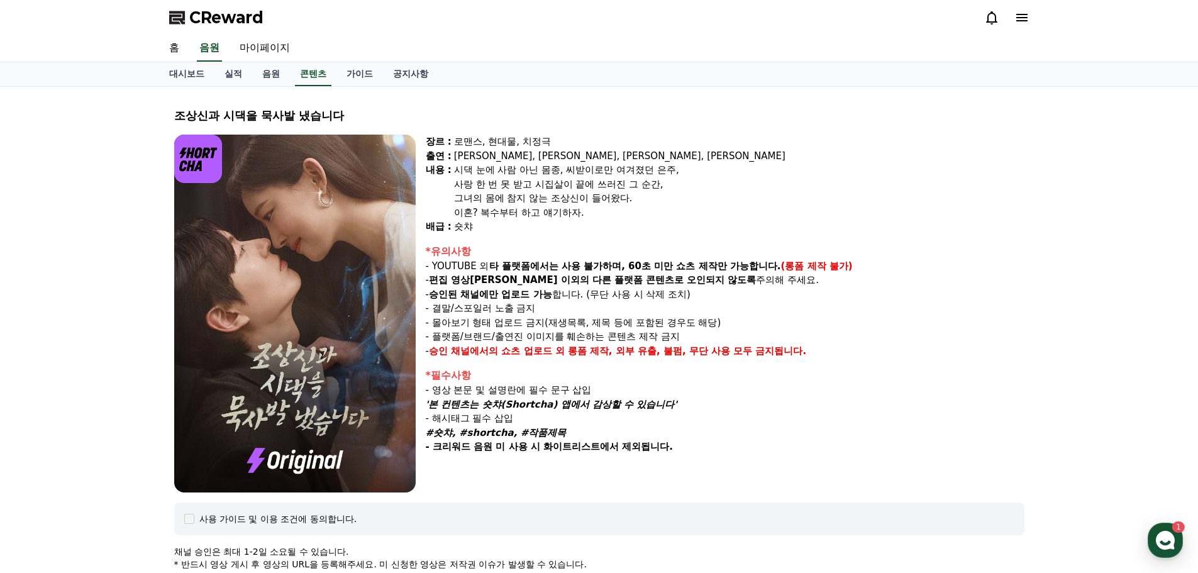
copy div "'본 컨텐츠는 숏챠(Shortcha) 앱에서 감상할 수 있습니다' - 해시태그 필수 삽입 #숏챠, #shortcha, #작품제목 - 크리워드 …"
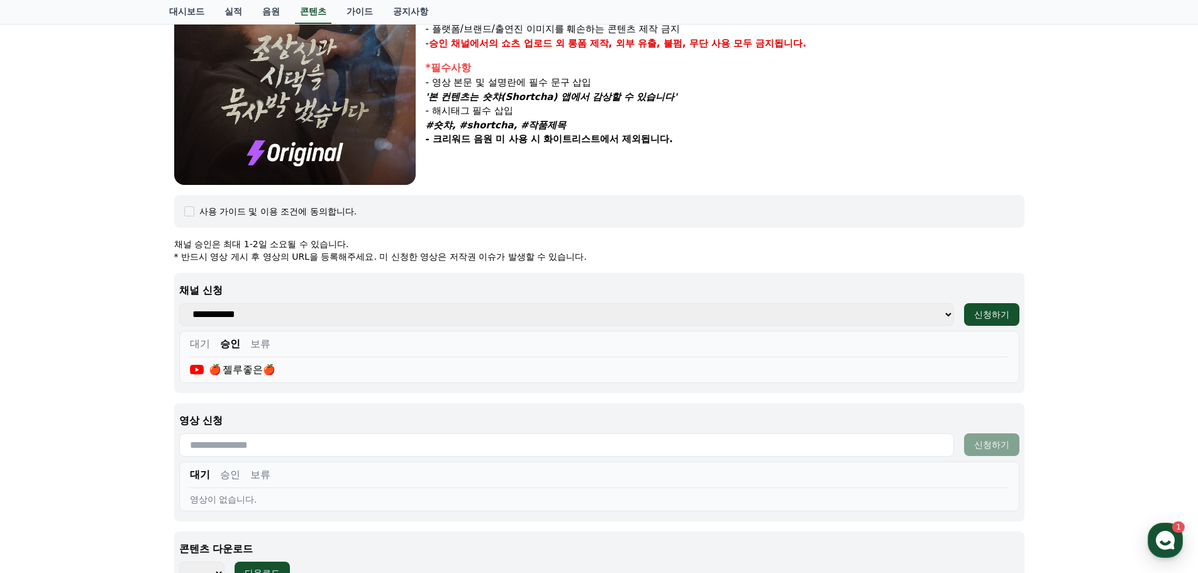
scroll to position [314, 0]
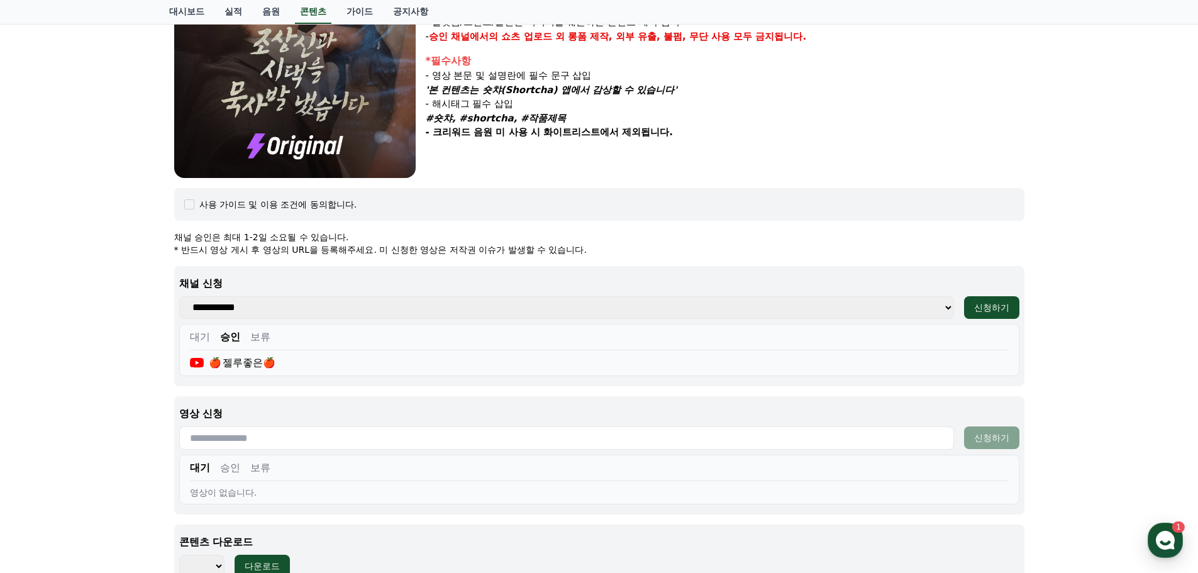
click at [285, 439] on input "text" at bounding box center [566, 437] width 774 height 23
paste input "**********"
type input "**********"
click at [1005, 436] on div "신청하기" at bounding box center [991, 437] width 35 height 13
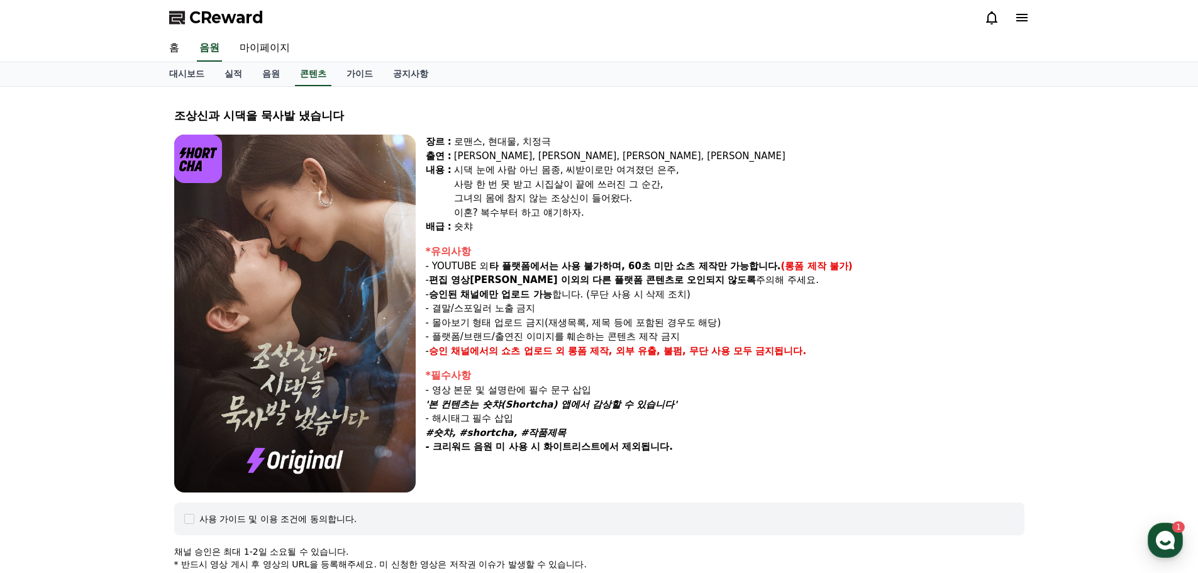
select select
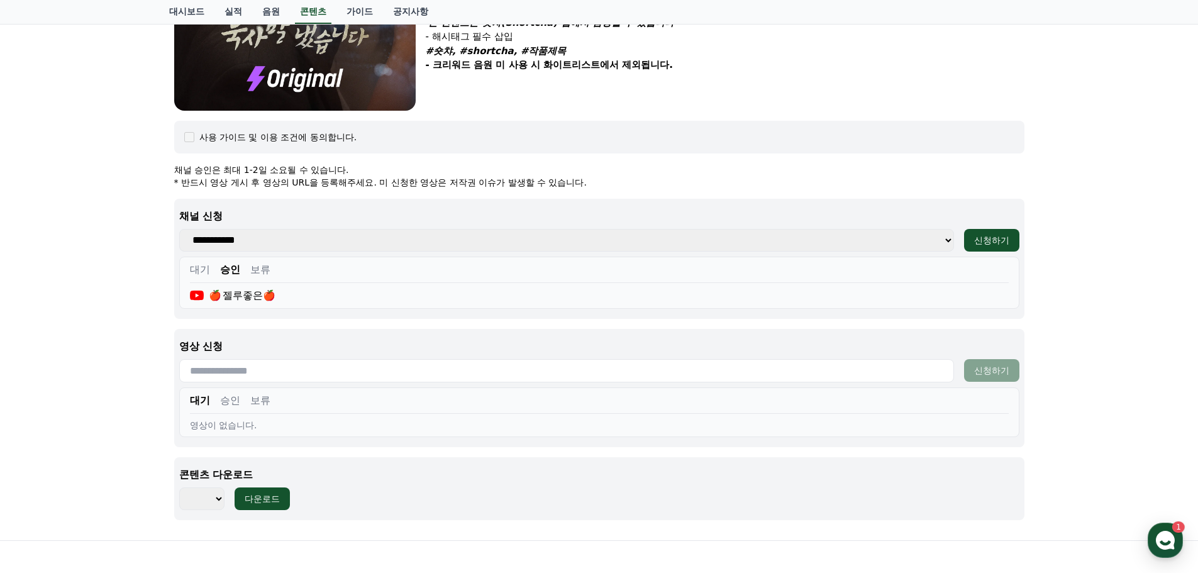
scroll to position [289, 0]
